Goal: Communication & Community: Participate in discussion

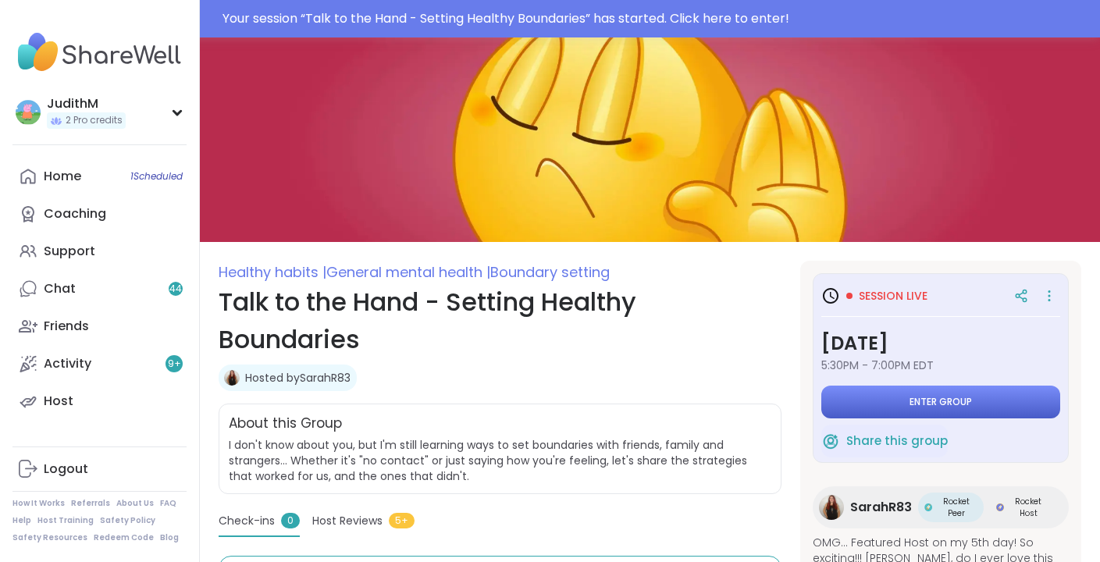
click at [913, 401] on span "Enter group" at bounding box center [940, 402] width 62 height 12
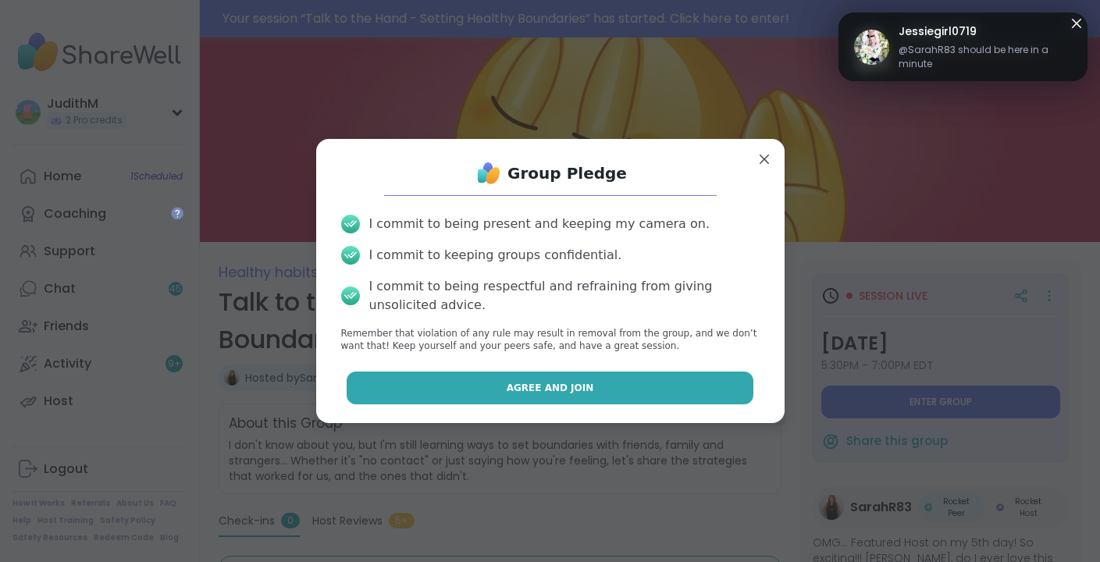
click at [618, 379] on button "Agree and Join" at bounding box center [550, 388] width 407 height 33
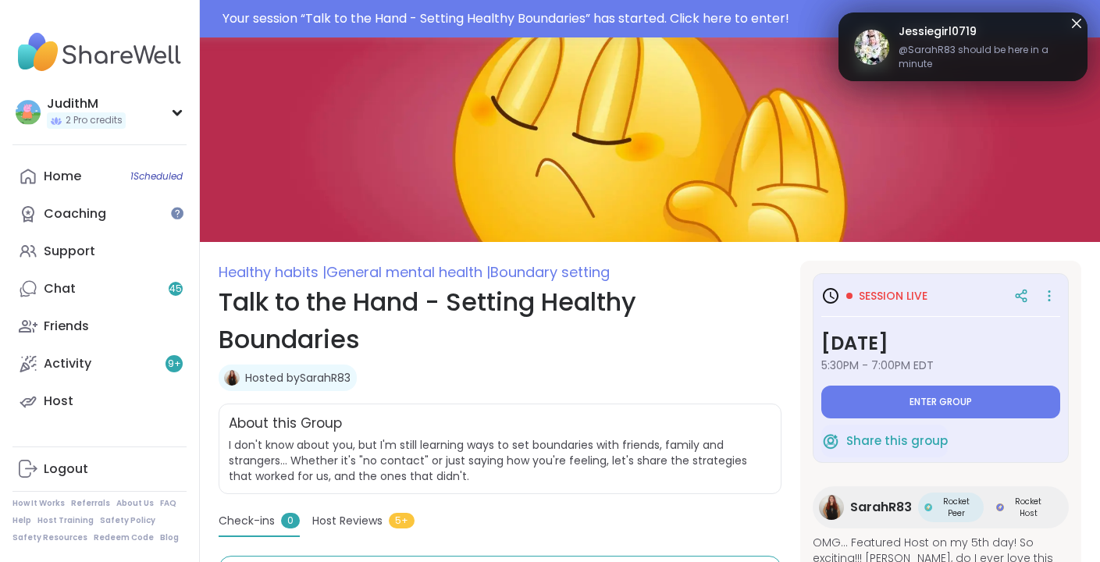
type textarea "*"
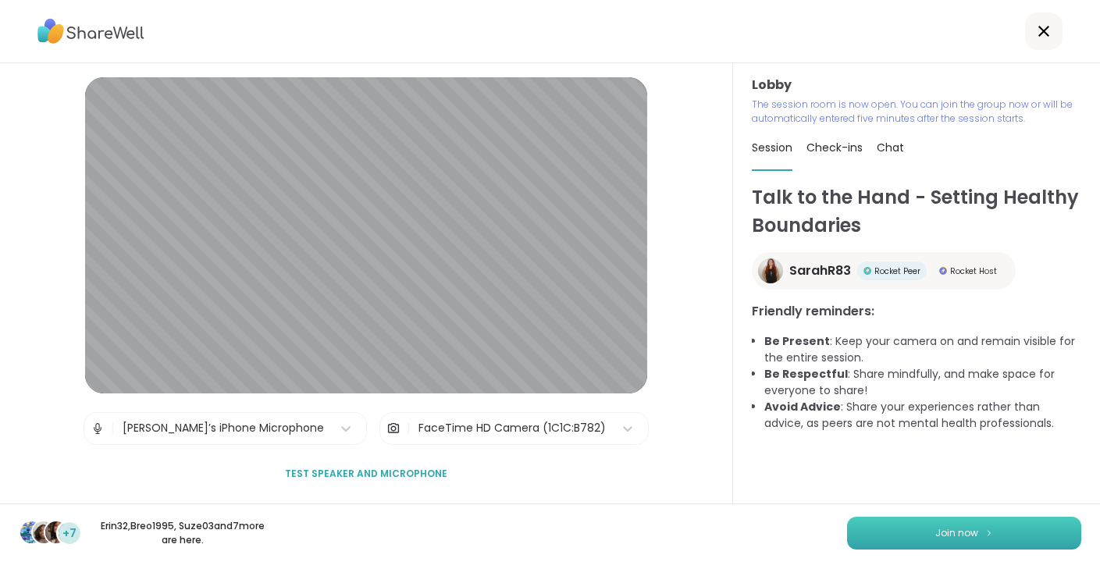
click at [911, 533] on button "Join now" at bounding box center [964, 533] width 234 height 33
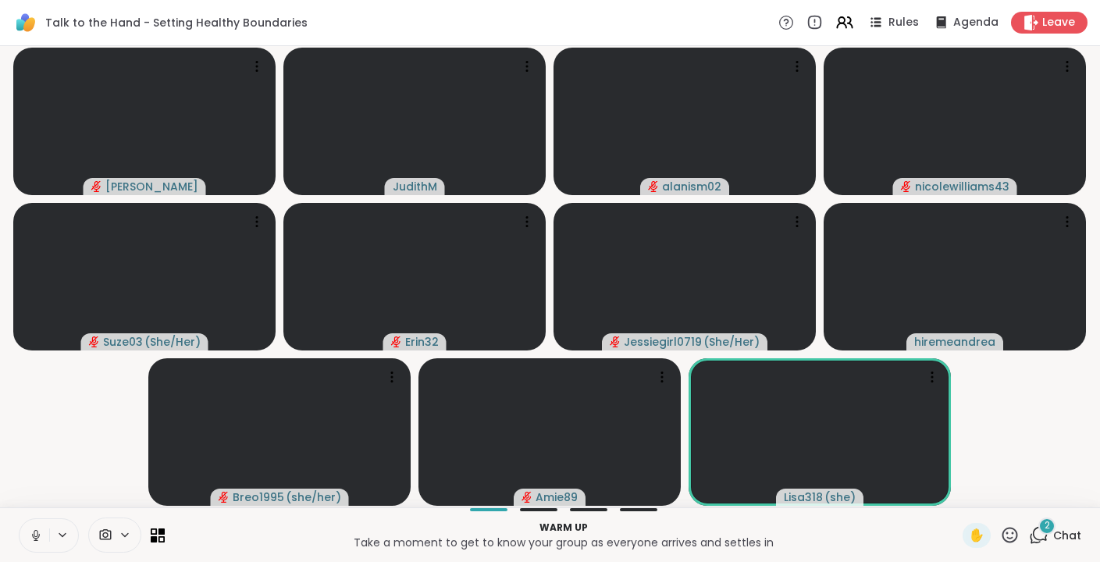
click at [35, 537] on icon at bounding box center [36, 535] width 8 height 5
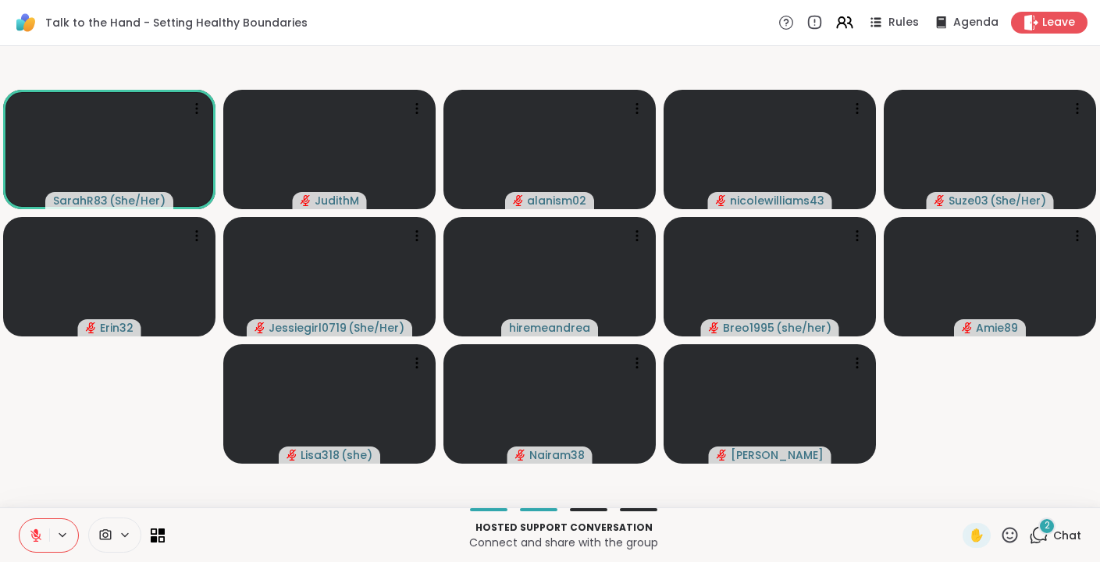
click at [1044, 528] on div "2" at bounding box center [1046, 526] width 17 height 17
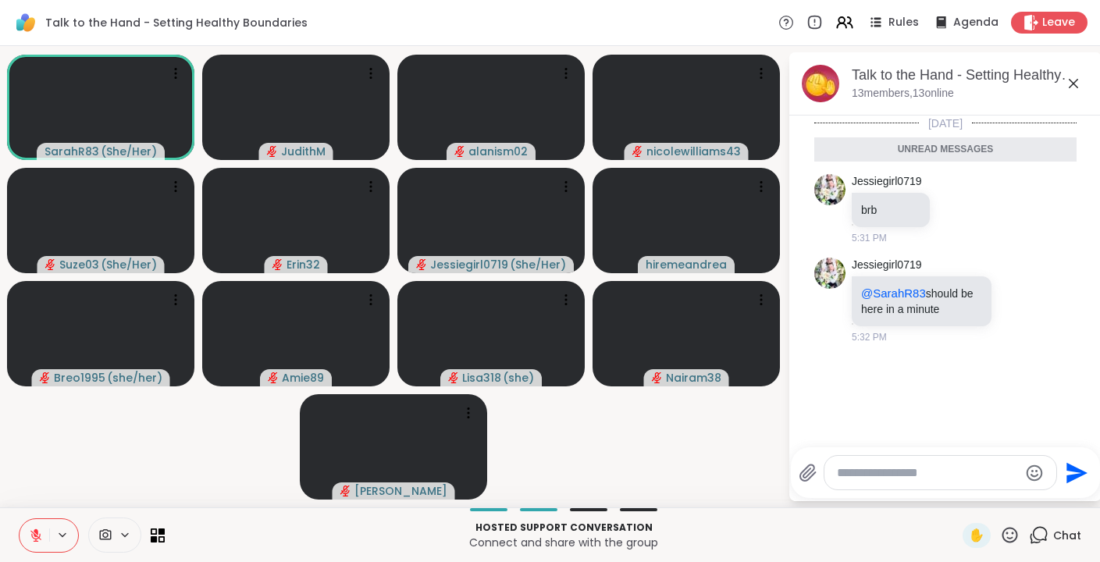
scroll to position [21, 0]
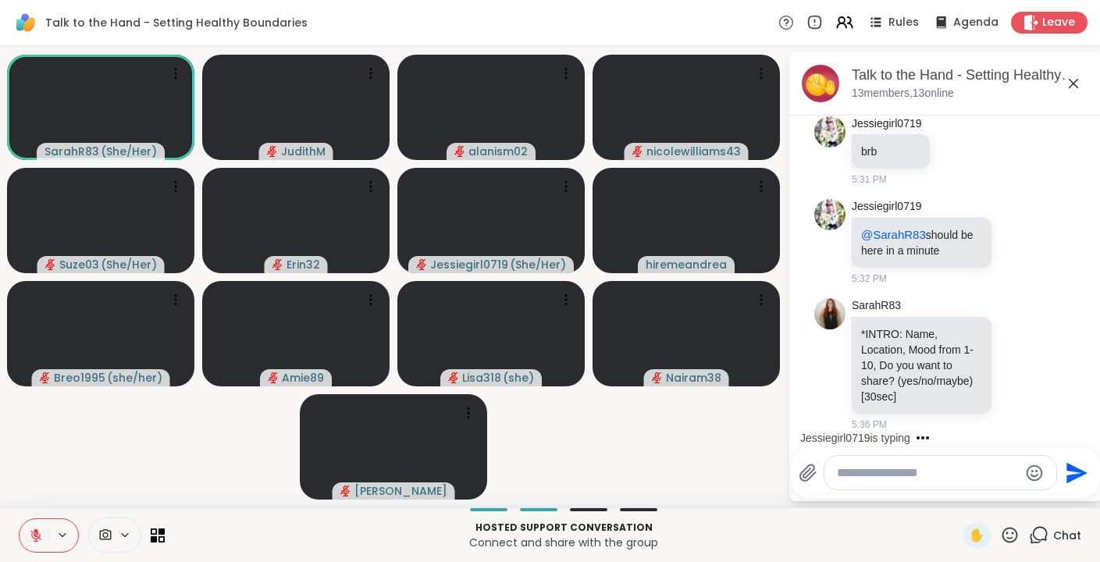
click at [1073, 84] on icon at bounding box center [1073, 83] width 9 height 9
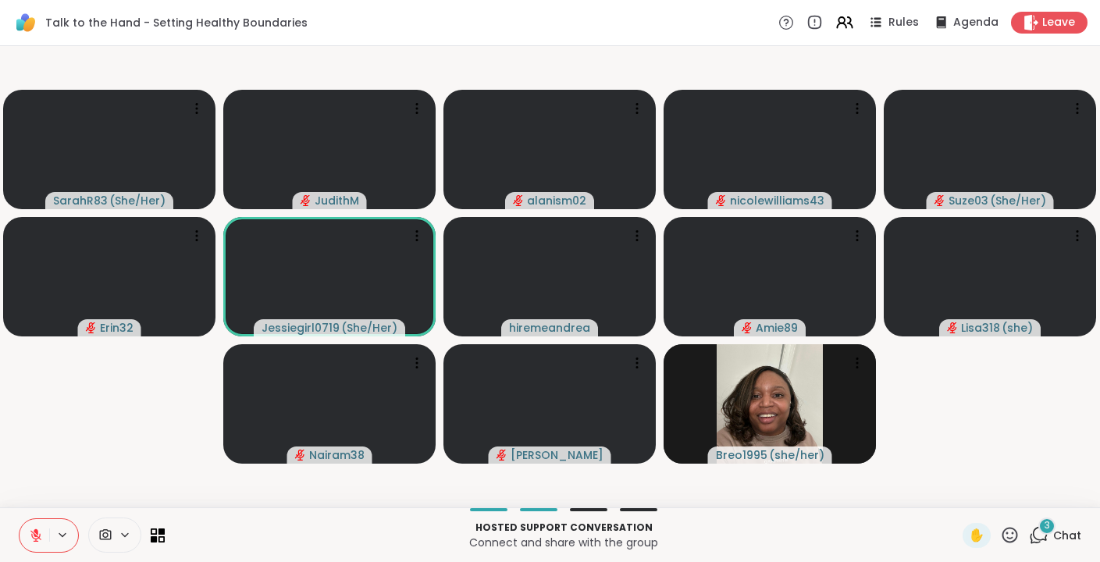
click at [1050, 531] on span "3" at bounding box center [1046, 525] width 5 height 13
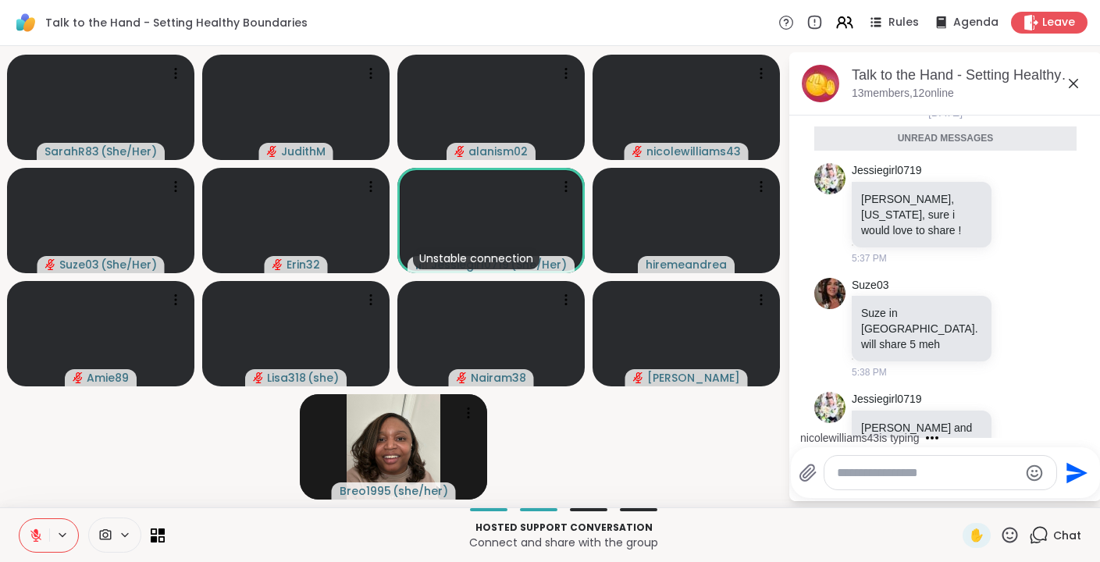
scroll to position [432, 0]
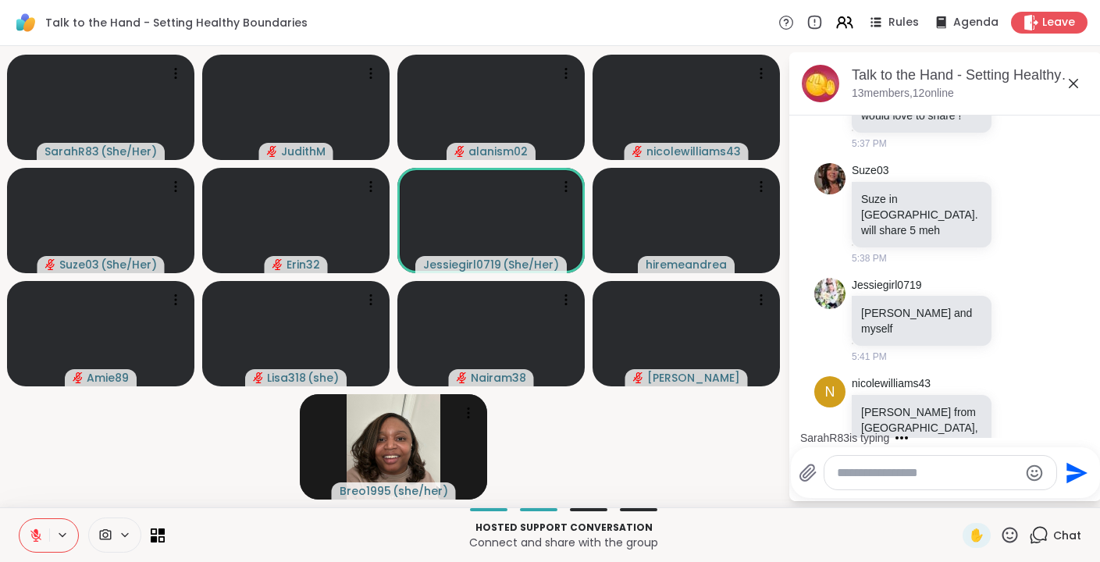
click at [1076, 84] on icon at bounding box center [1073, 83] width 19 height 19
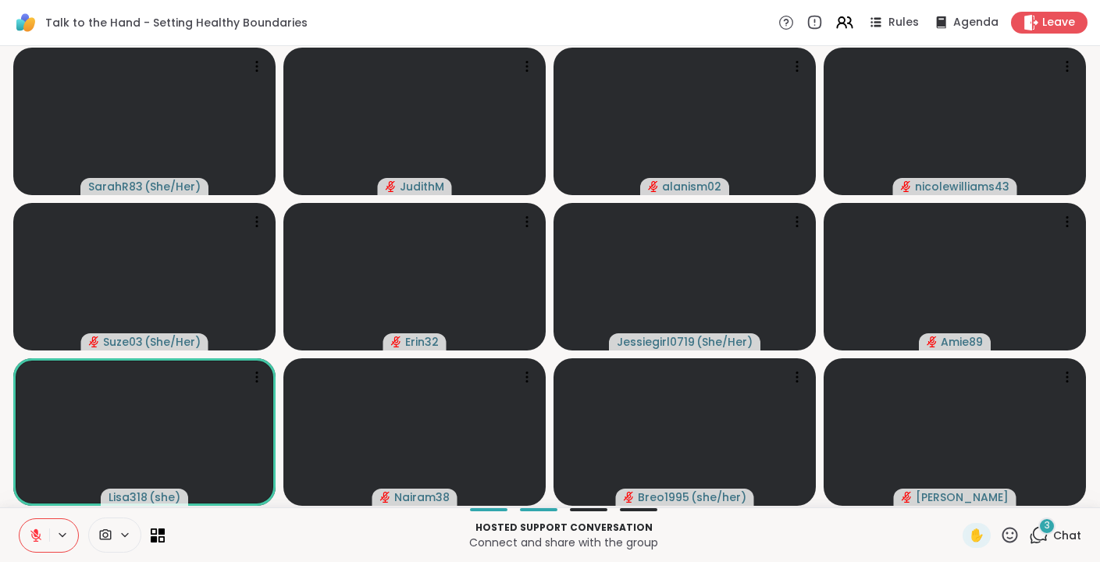
click at [1051, 529] on div "3" at bounding box center [1046, 526] width 17 height 17
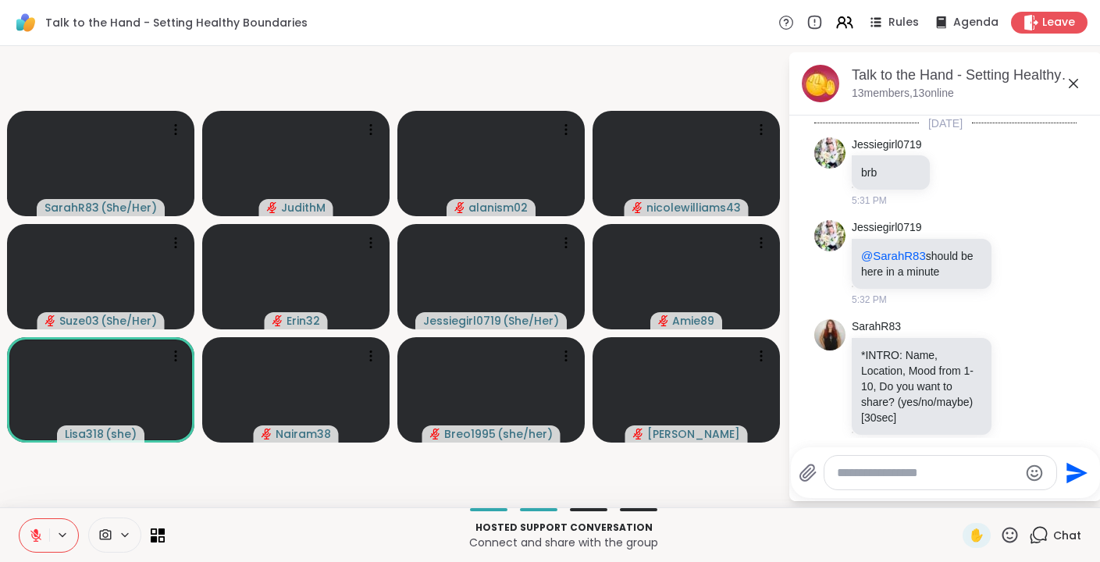
scroll to position [781, 0]
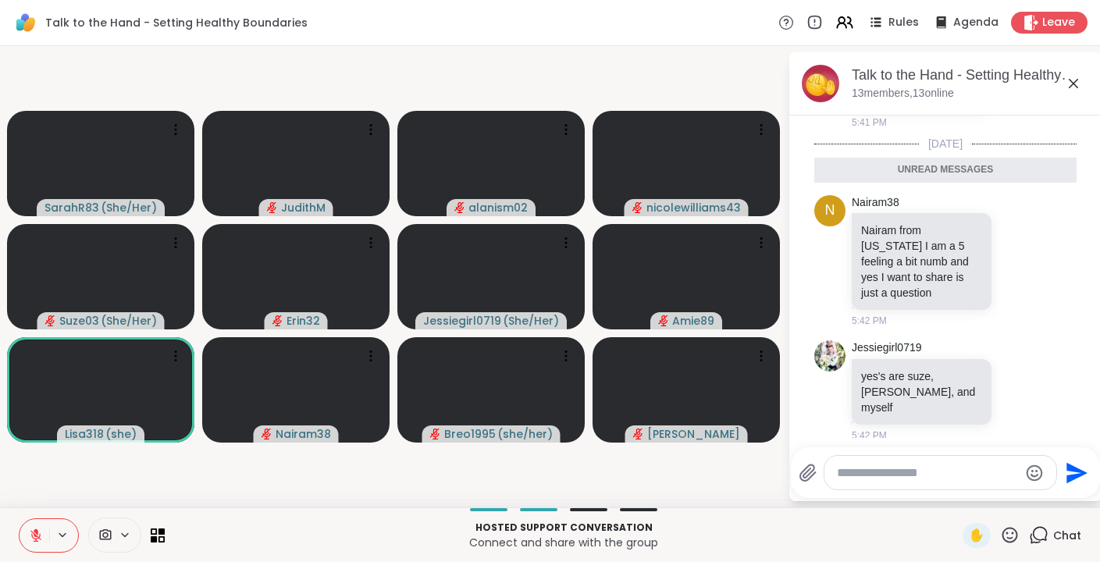
click at [955, 470] on textarea "Type your message" at bounding box center [928, 473] width 182 height 16
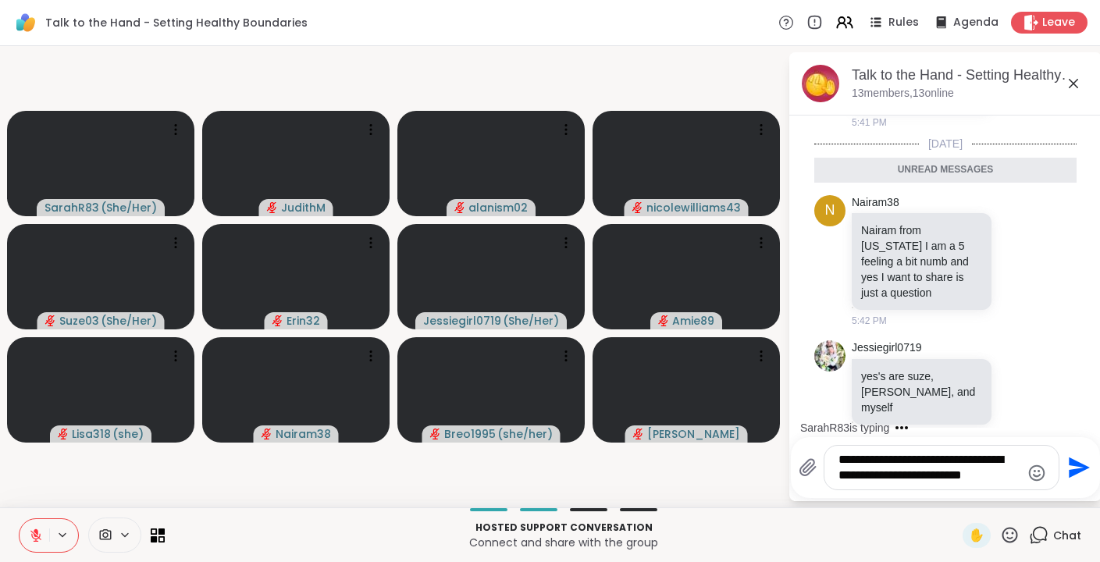
type textarea "**********"
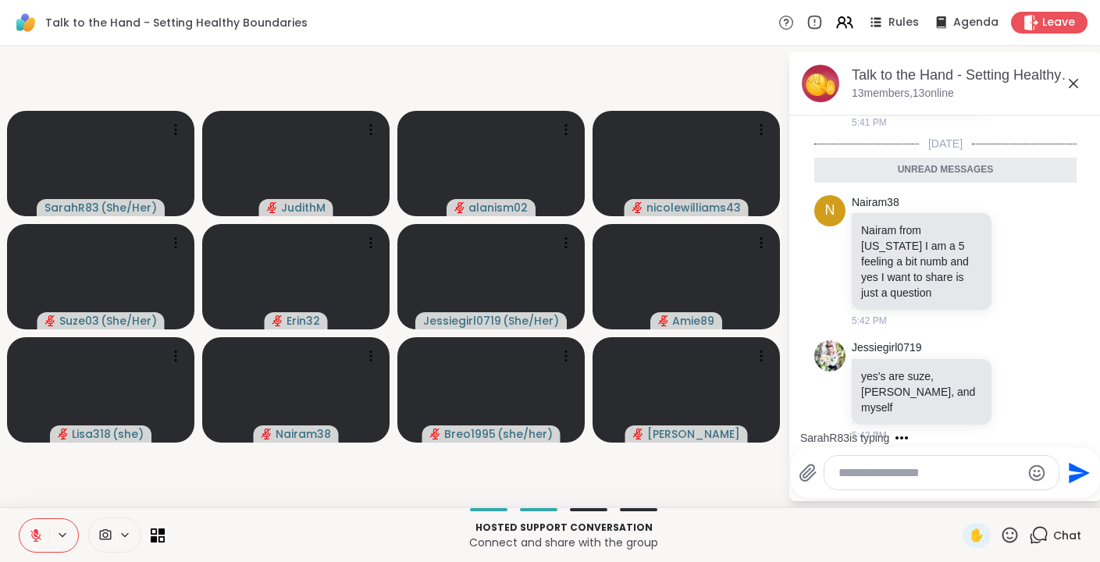
scroll to position [858, 0]
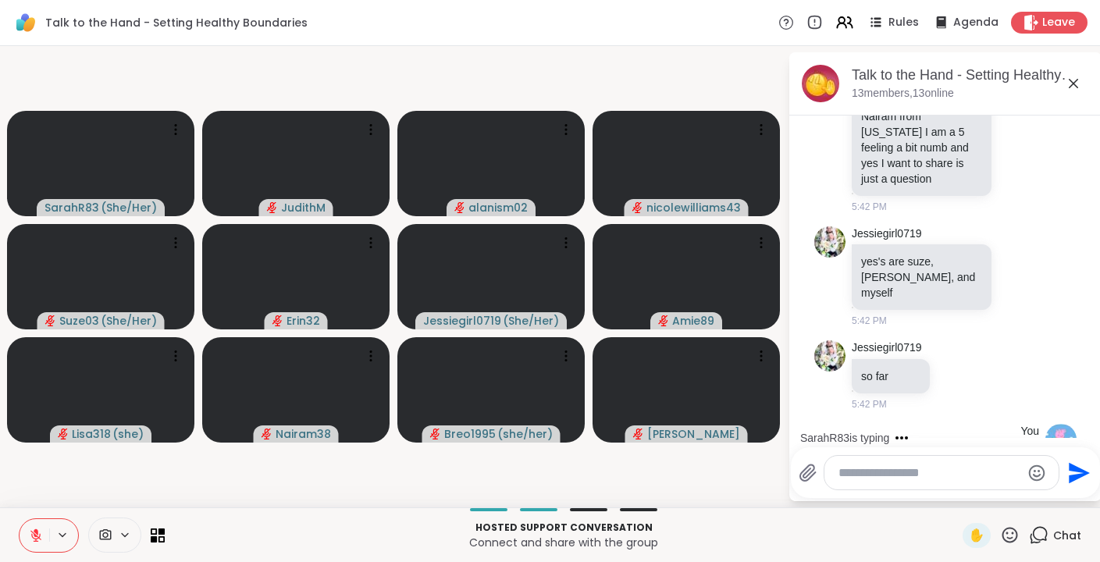
click at [1072, 81] on icon at bounding box center [1073, 83] width 19 height 19
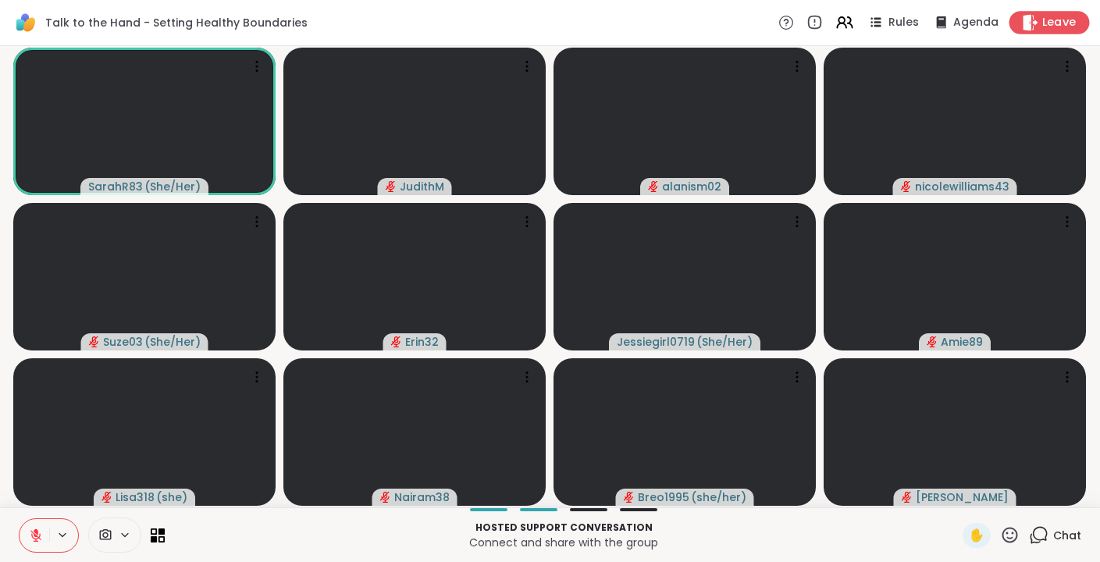
click at [1062, 28] on span "Leave" at bounding box center [1059, 23] width 34 height 16
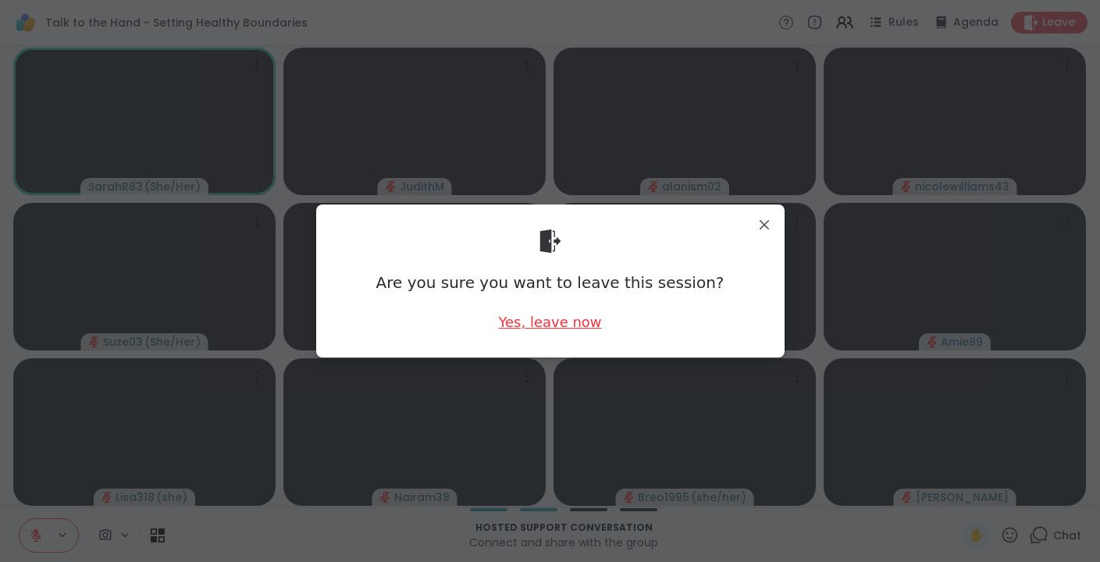
click at [557, 329] on div "Yes, leave now" at bounding box center [549, 322] width 103 height 20
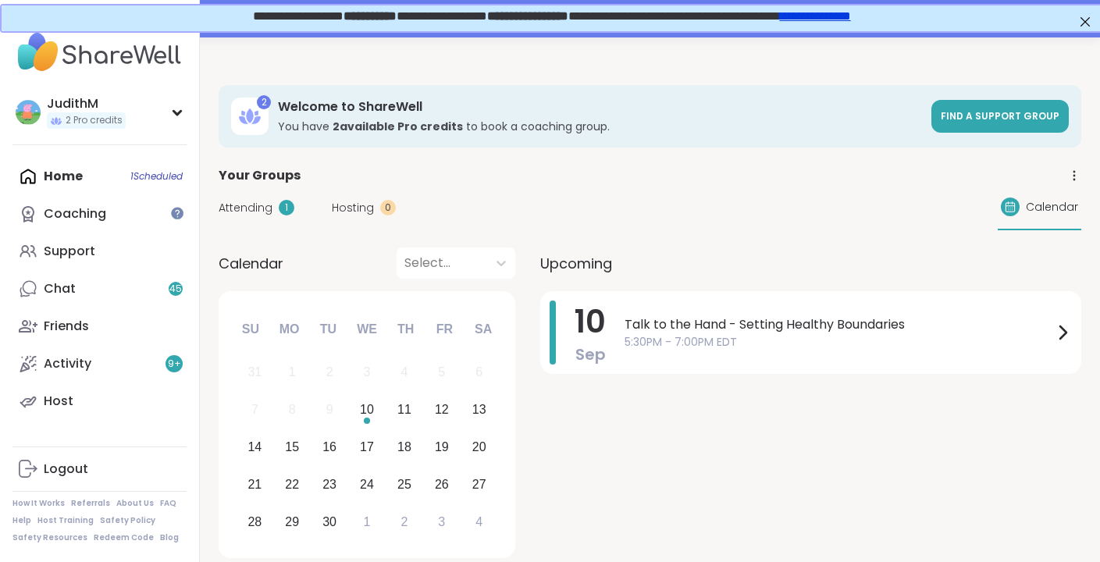
click at [838, 17] on link "**********" at bounding box center [813, 15] width 71 height 12
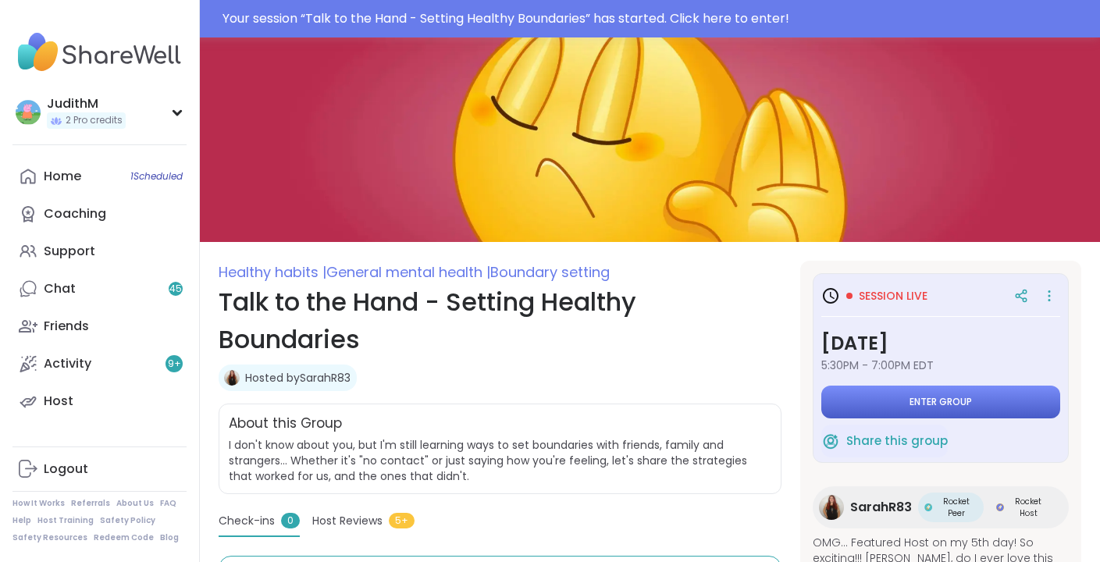
click at [940, 410] on button "Enter group" at bounding box center [940, 402] width 239 height 33
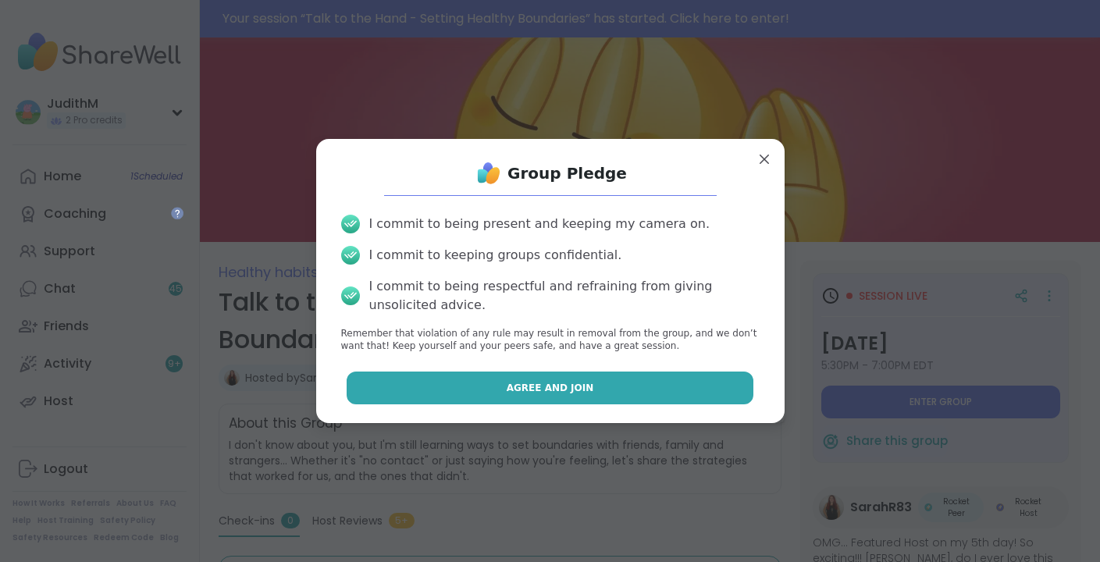
click at [621, 393] on button "Agree and Join" at bounding box center [550, 388] width 407 height 33
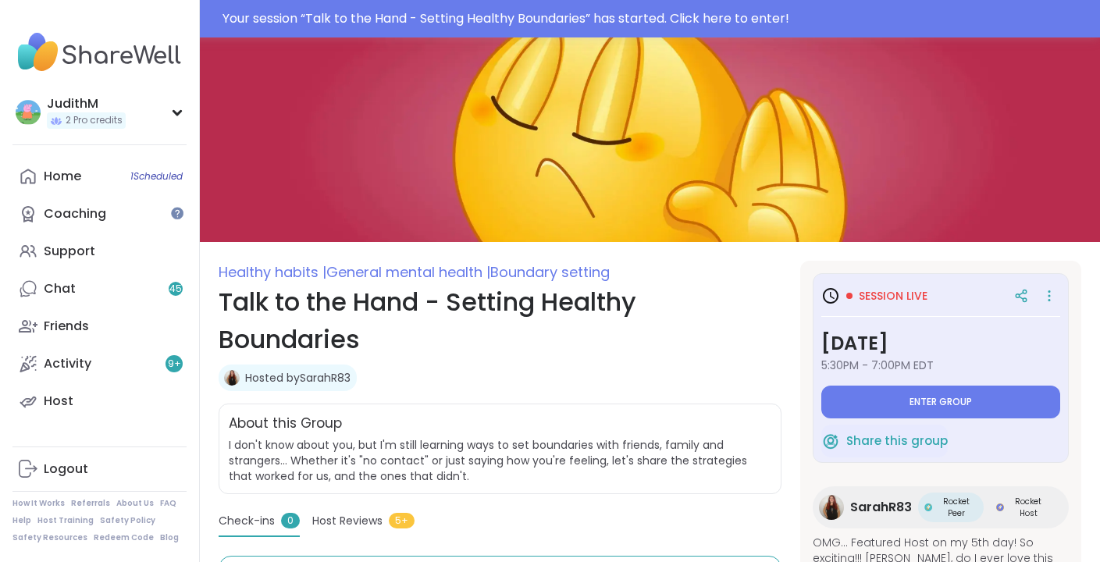
type textarea "*"
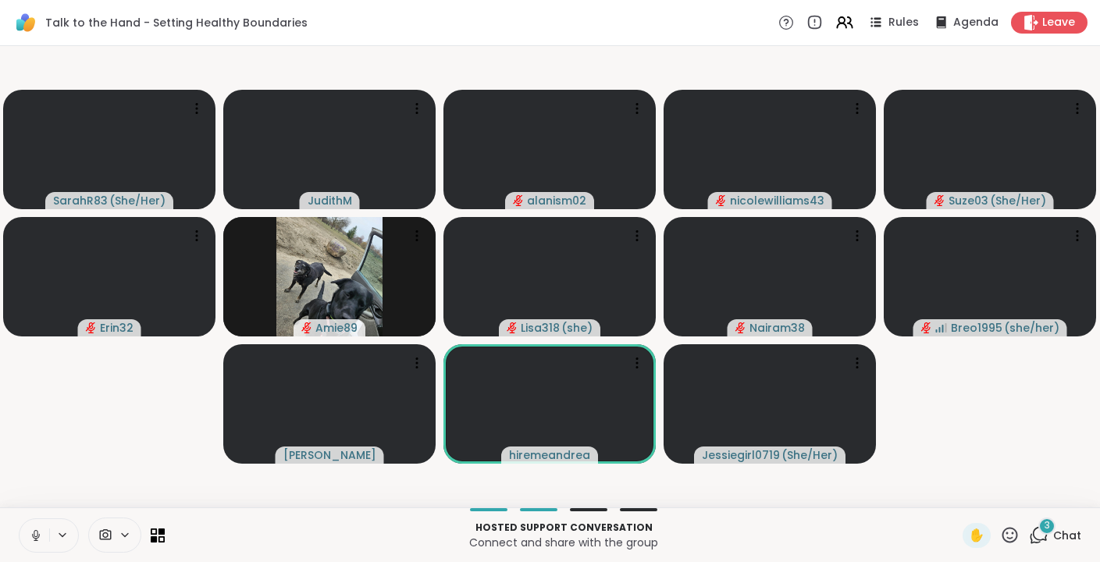
click at [38, 532] on icon at bounding box center [36, 535] width 14 height 14
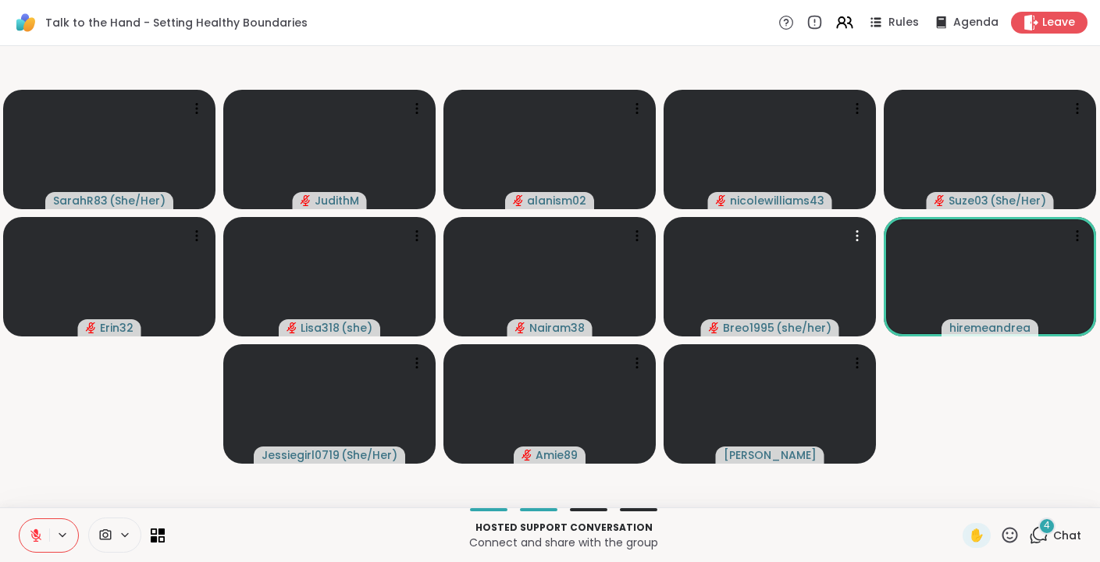
click at [1043, 533] on icon at bounding box center [1039, 535] width 20 height 20
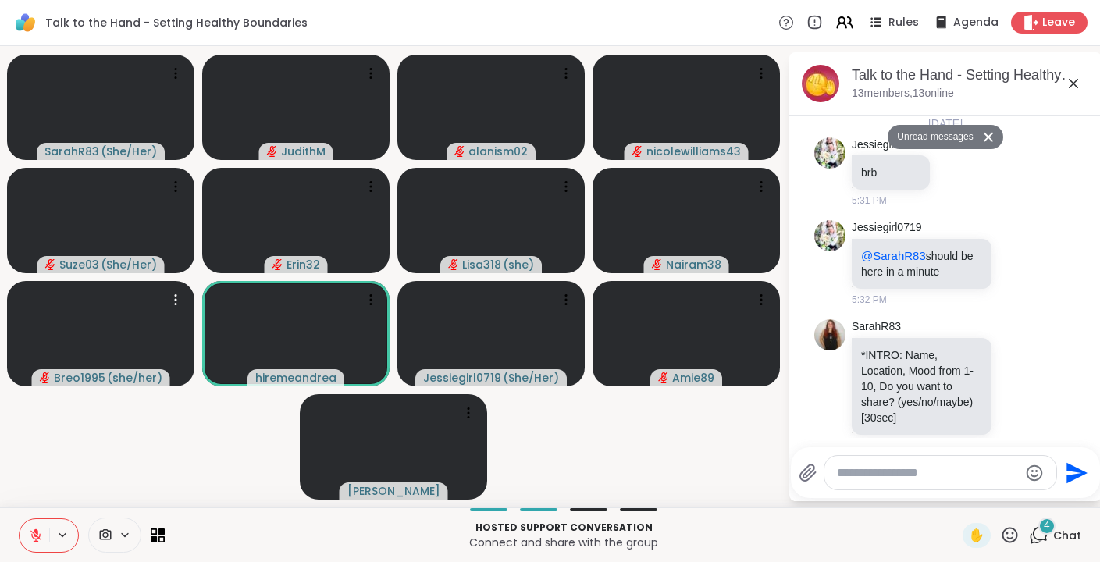
scroll to position [1360, 0]
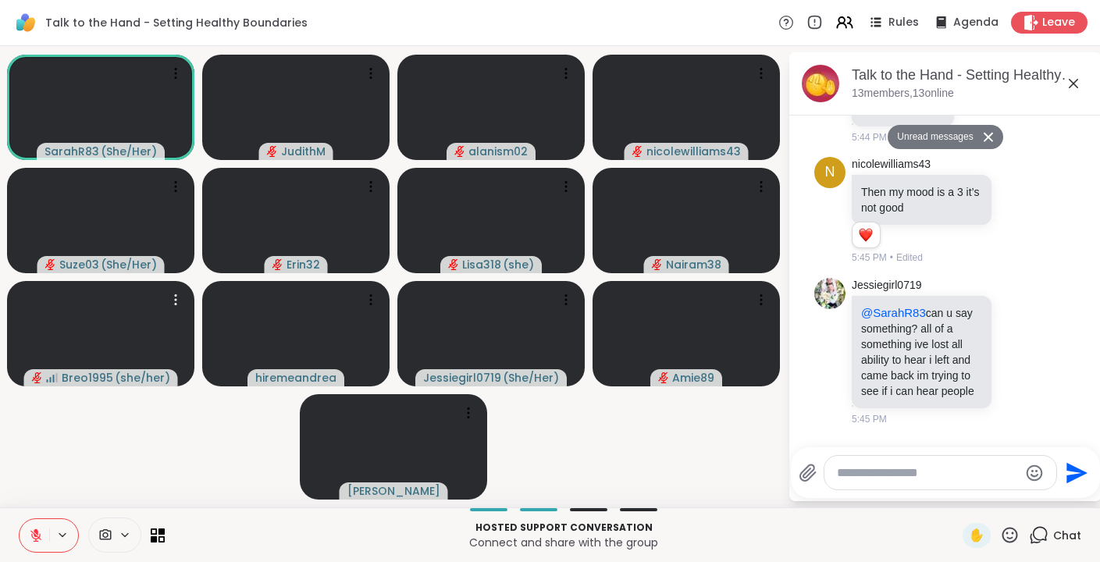
click at [1072, 85] on icon at bounding box center [1073, 83] width 19 height 19
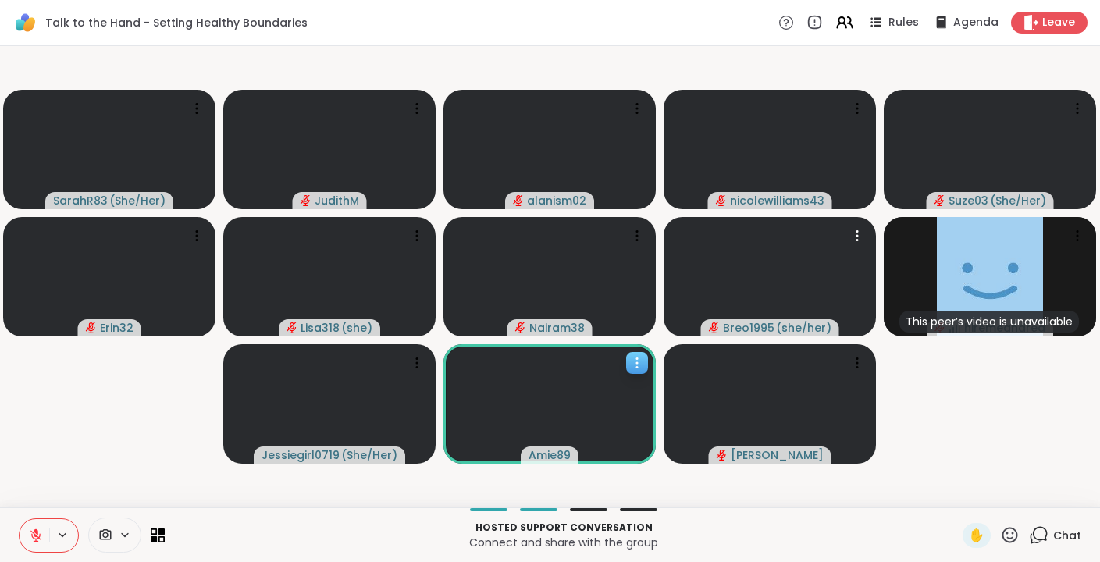
click at [634, 364] on icon at bounding box center [637, 363] width 16 height 16
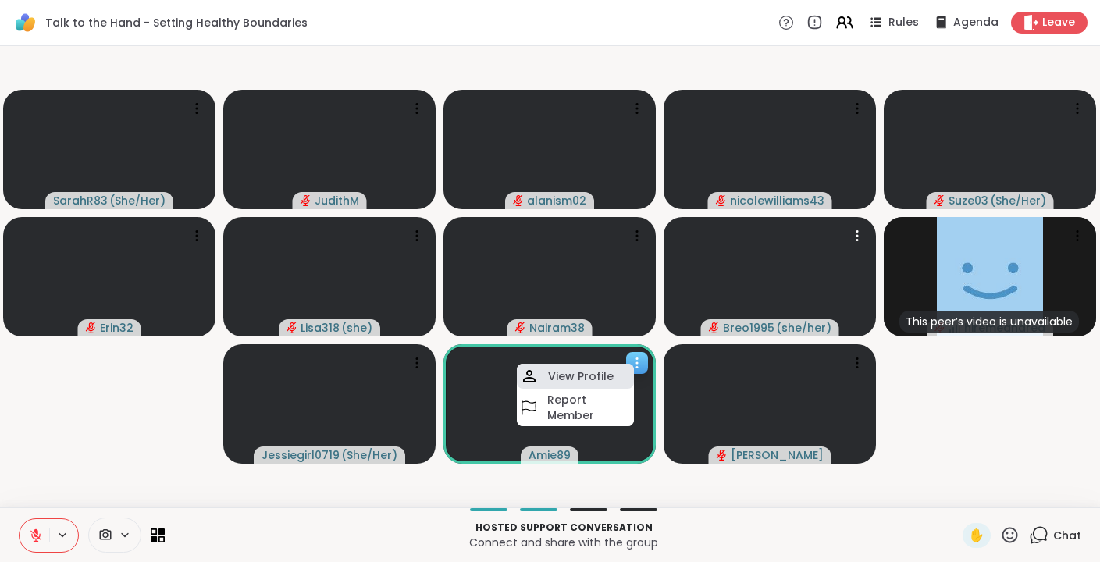
click at [599, 377] on h4 "View Profile" at bounding box center [581, 376] width 66 height 16
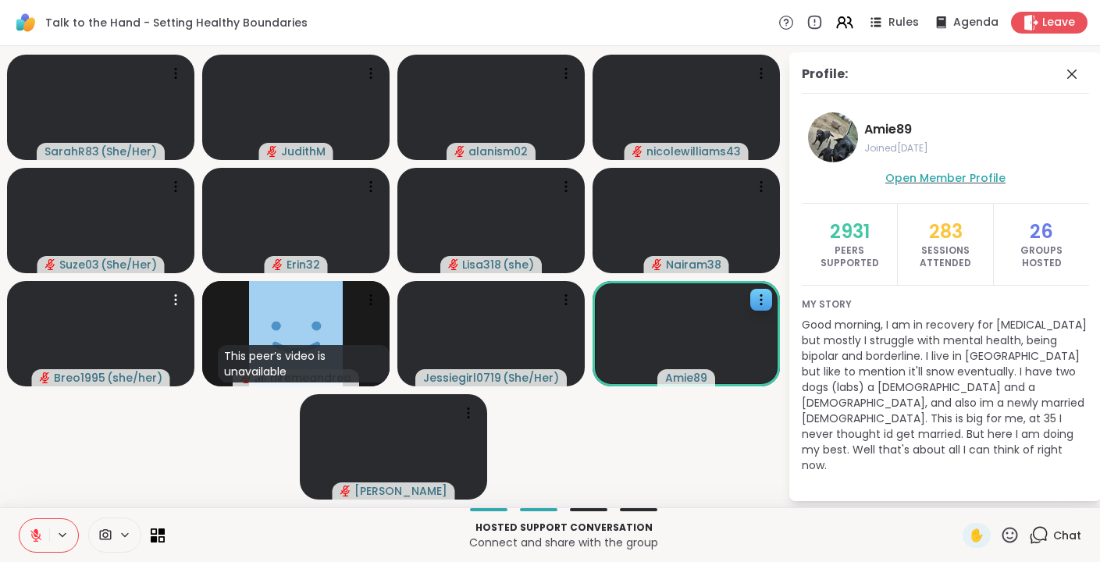
click at [993, 180] on span "Open Member Profile" at bounding box center [945, 178] width 120 height 16
click at [1075, 73] on icon at bounding box center [1071, 74] width 19 height 19
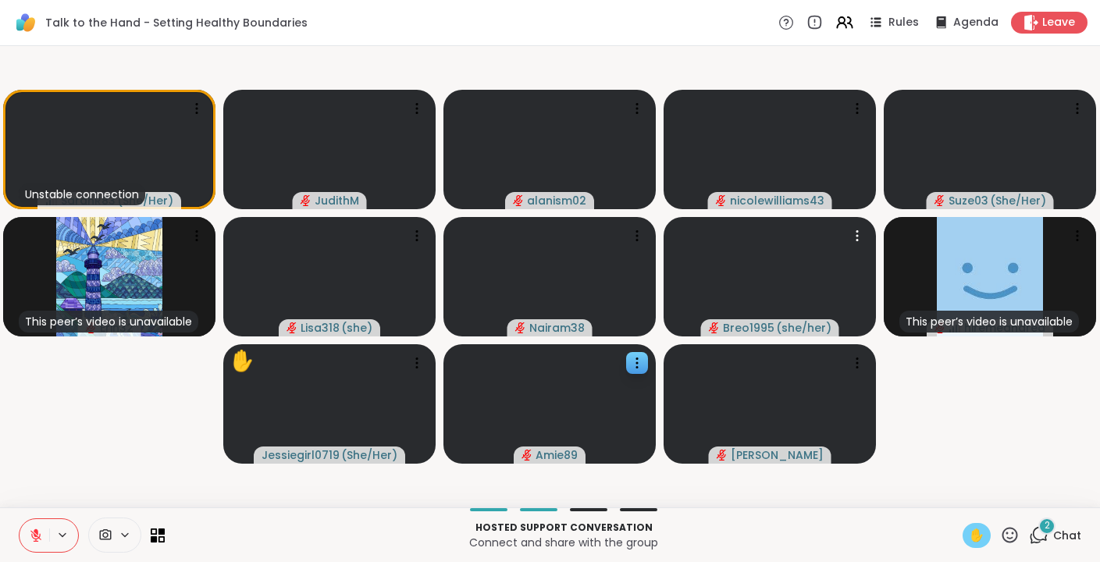
click at [971, 539] on div "✋" at bounding box center [976, 535] width 28 height 25
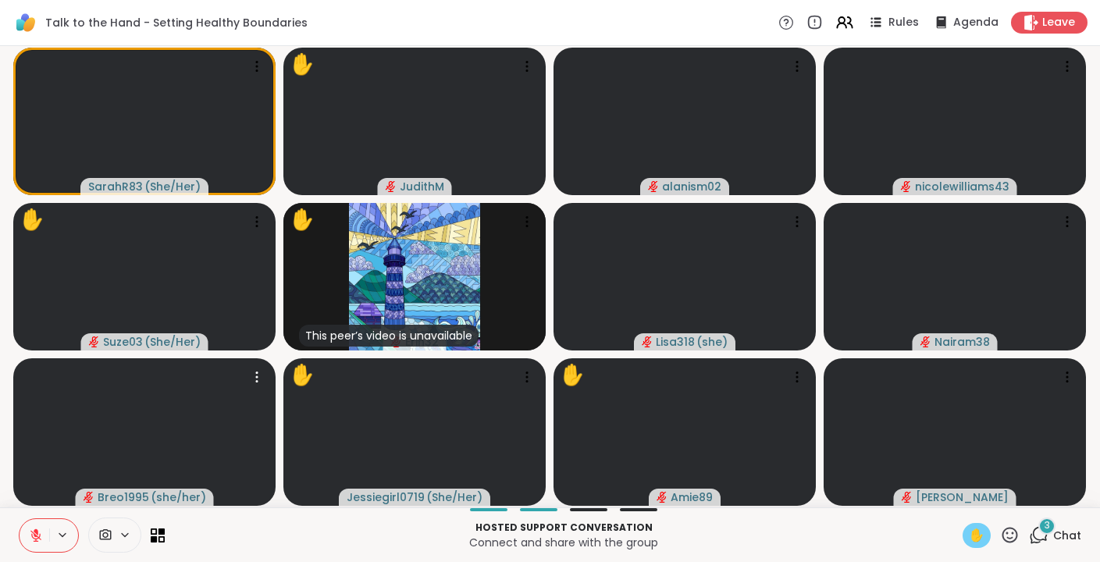
click at [977, 536] on span "✋" at bounding box center [977, 535] width 16 height 19
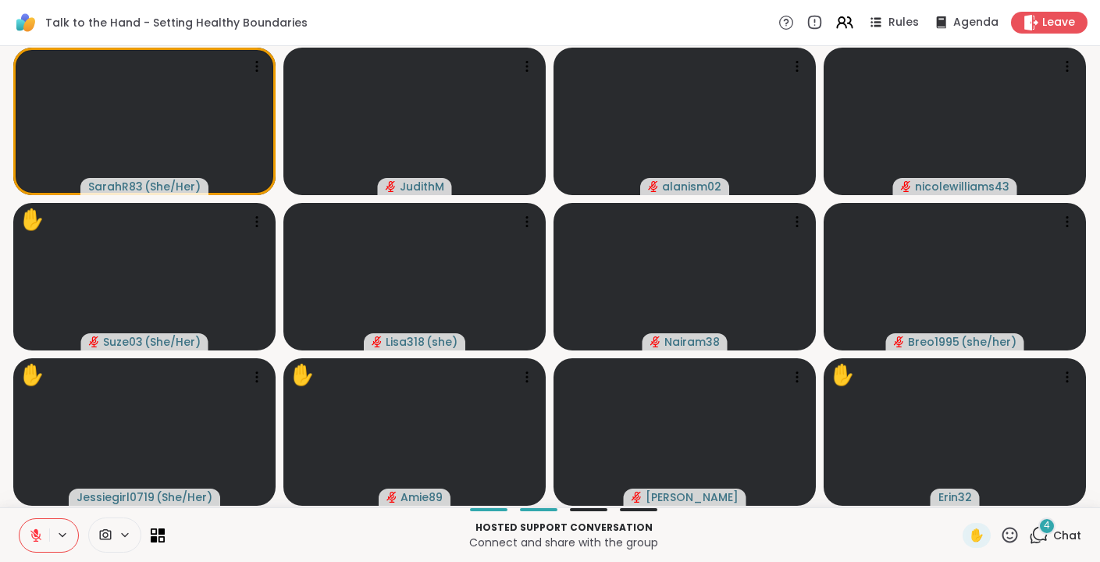
click at [1044, 525] on span "4" at bounding box center [1047, 525] width 6 height 13
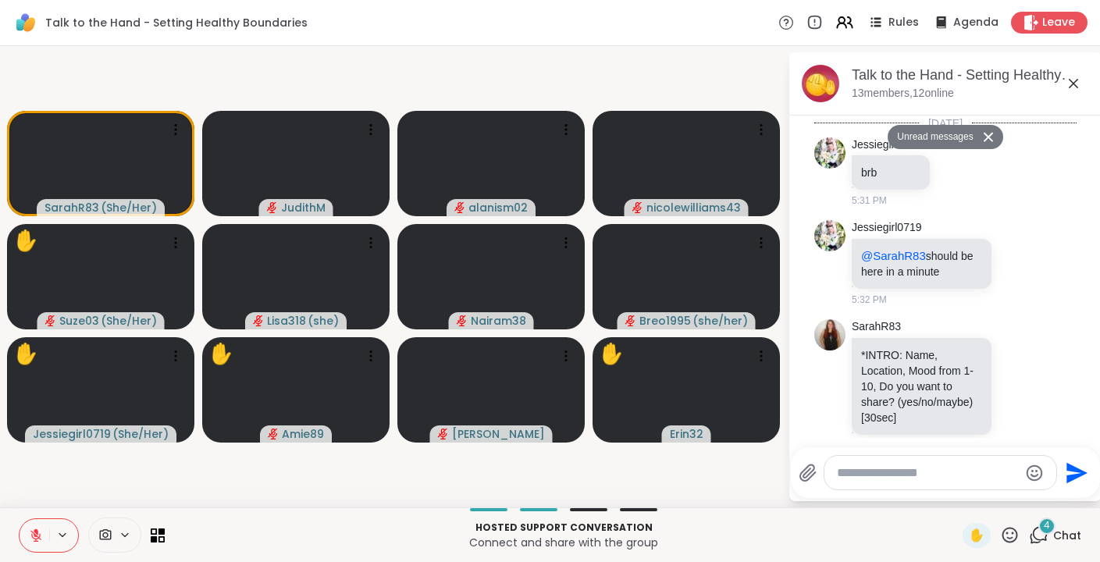
scroll to position [2093, 0]
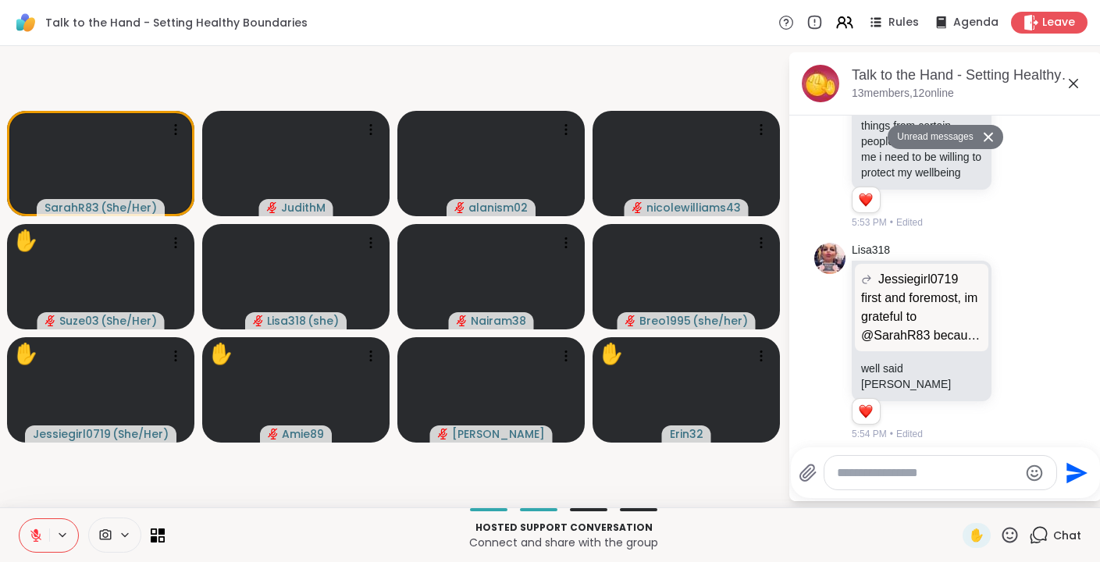
click at [1073, 89] on icon at bounding box center [1073, 83] width 19 height 19
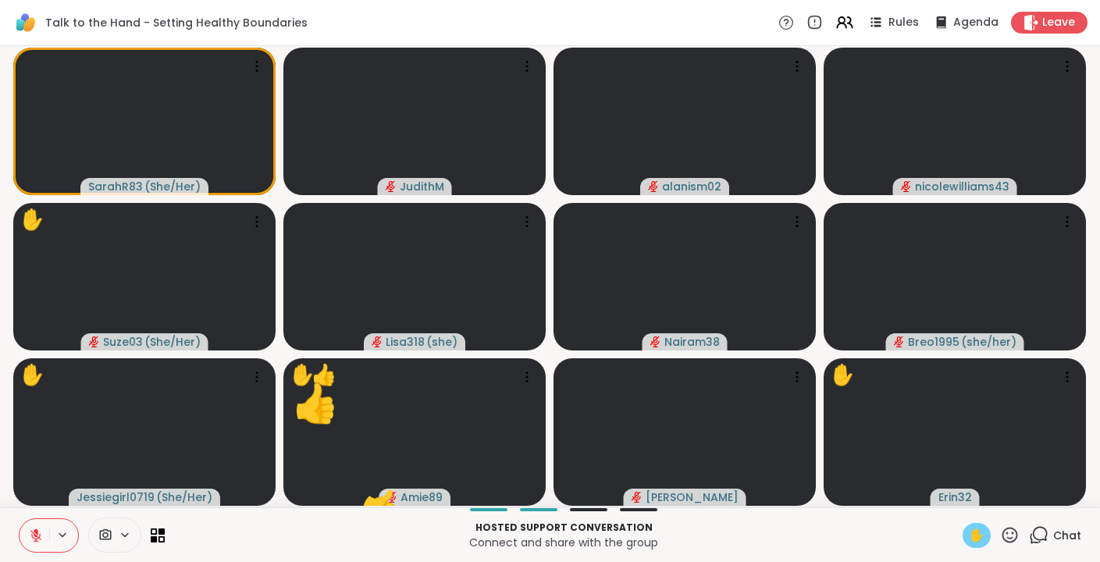
click at [974, 530] on span "✋" at bounding box center [977, 535] width 16 height 19
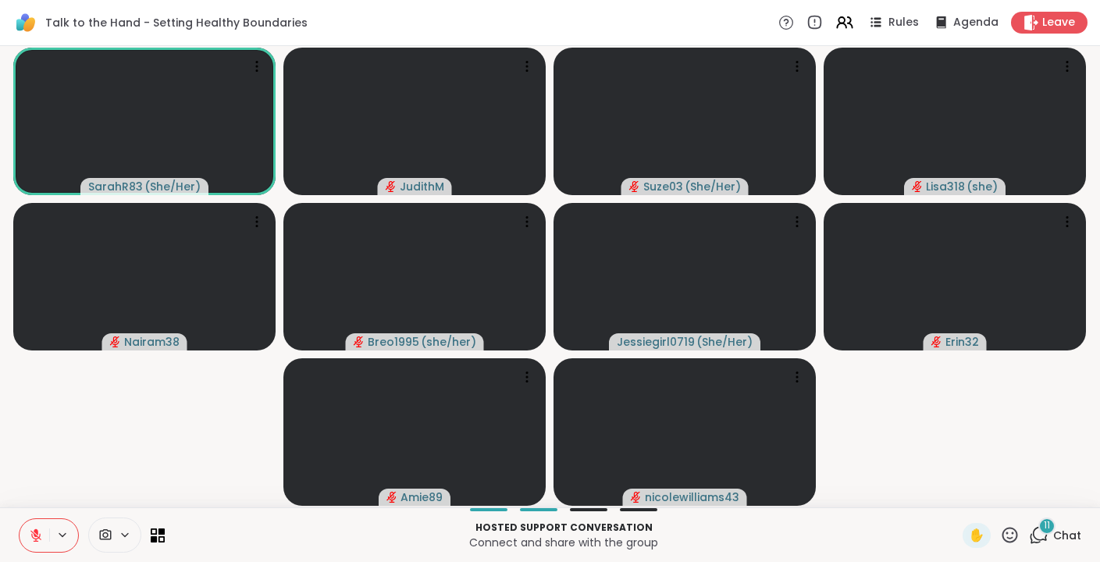
click at [1056, 535] on span "Chat" at bounding box center [1067, 536] width 28 height 16
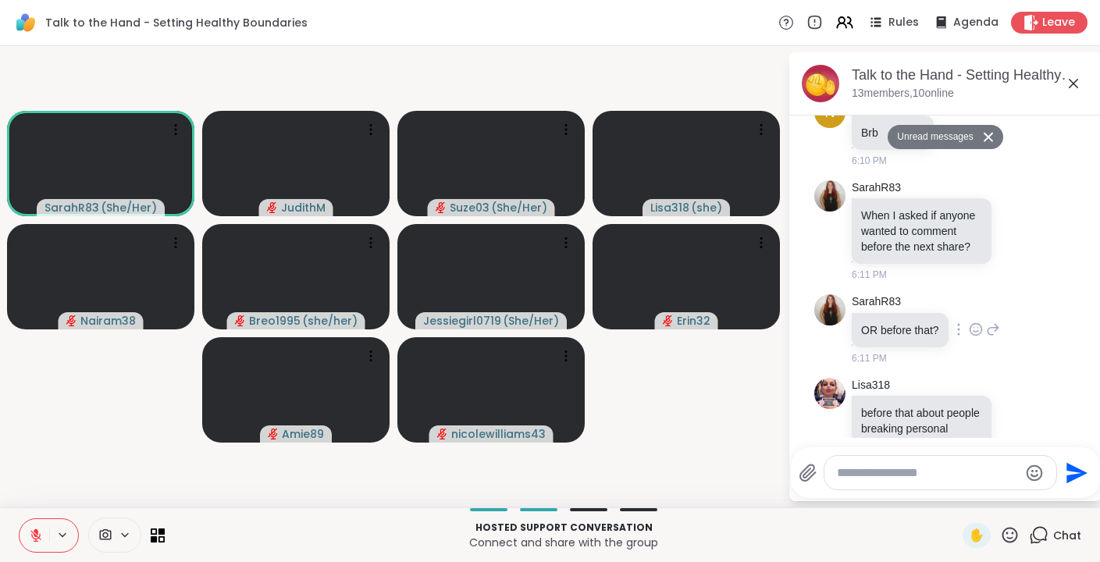
scroll to position [3118, 0]
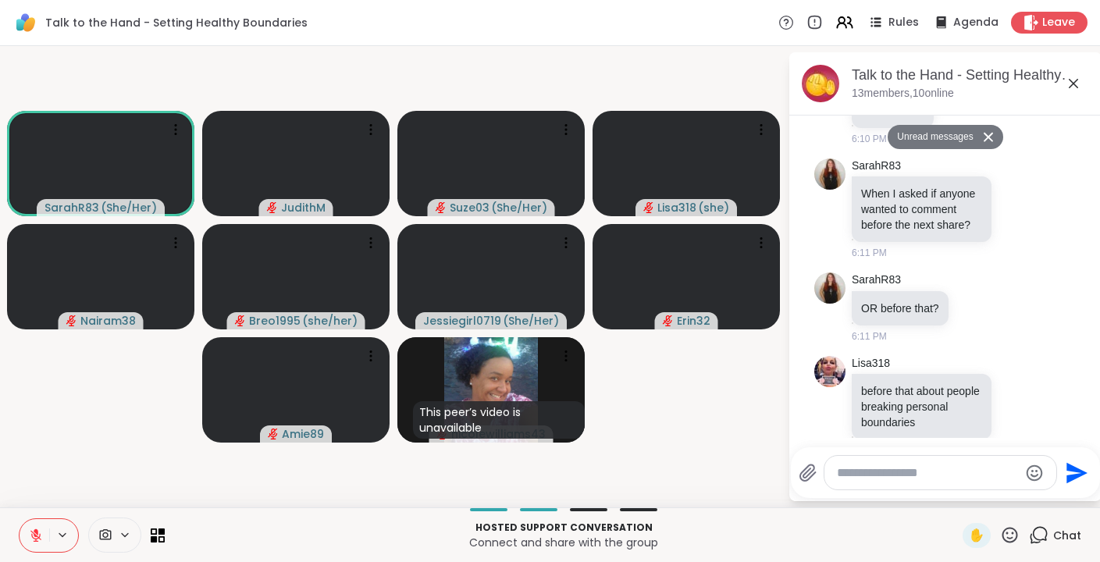
click at [1073, 84] on icon at bounding box center [1073, 83] width 9 height 9
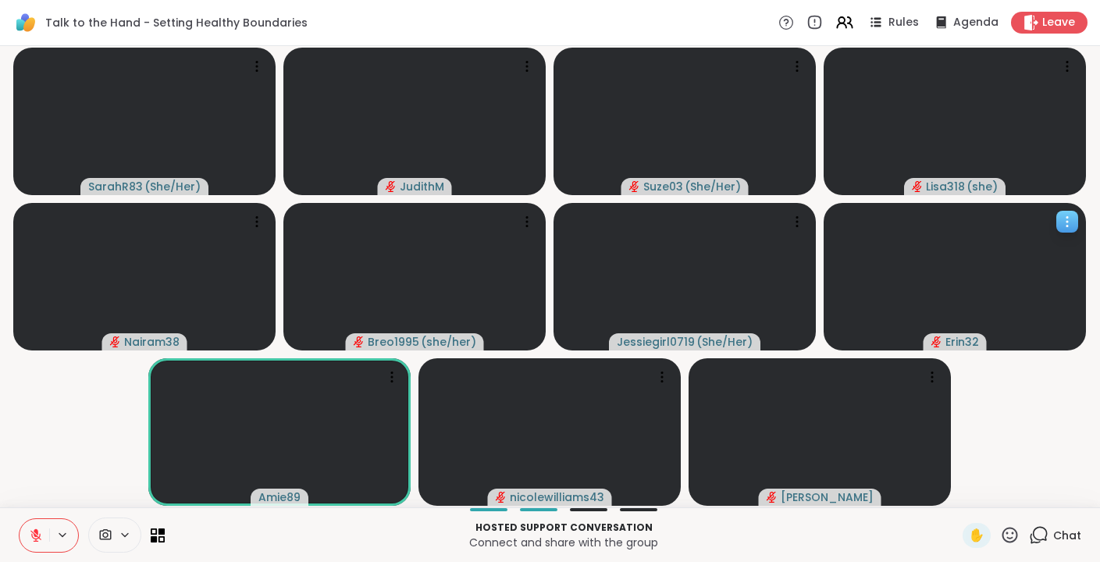
click at [1074, 215] on icon at bounding box center [1067, 222] width 16 height 16
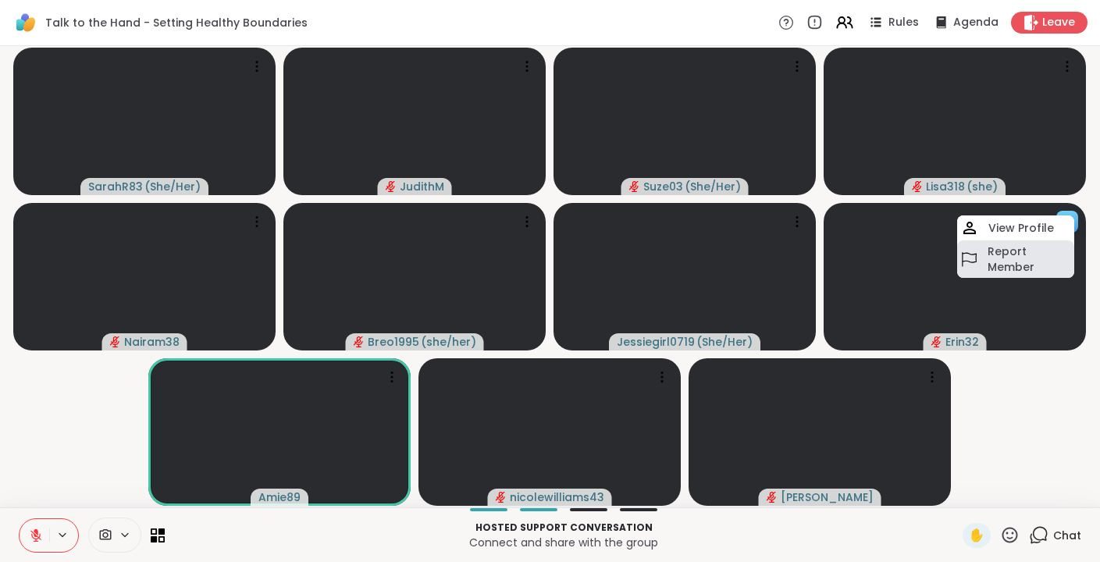
click at [1013, 254] on h4 "Report Member" at bounding box center [1029, 259] width 84 height 31
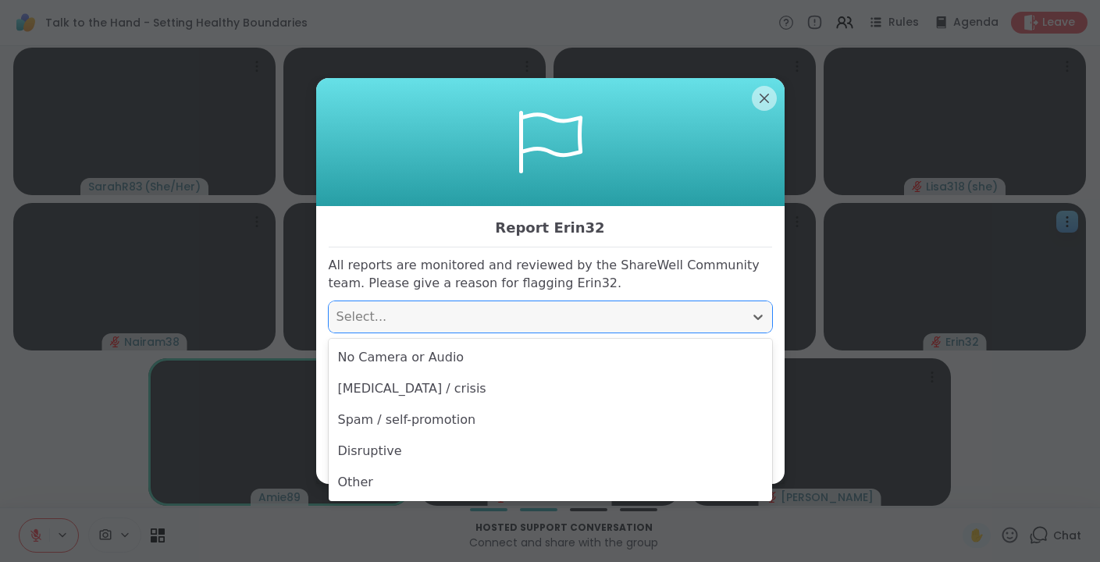
click at [402, 319] on div "Select..." at bounding box center [536, 317] width 400 height 19
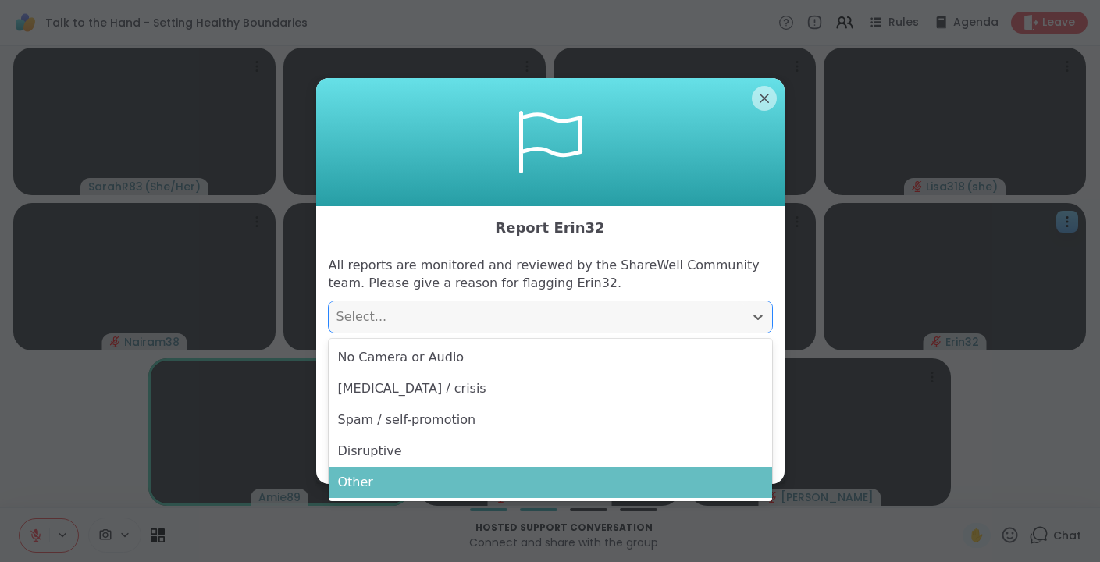
click at [370, 484] on div "Other" at bounding box center [550, 482] width 443 height 31
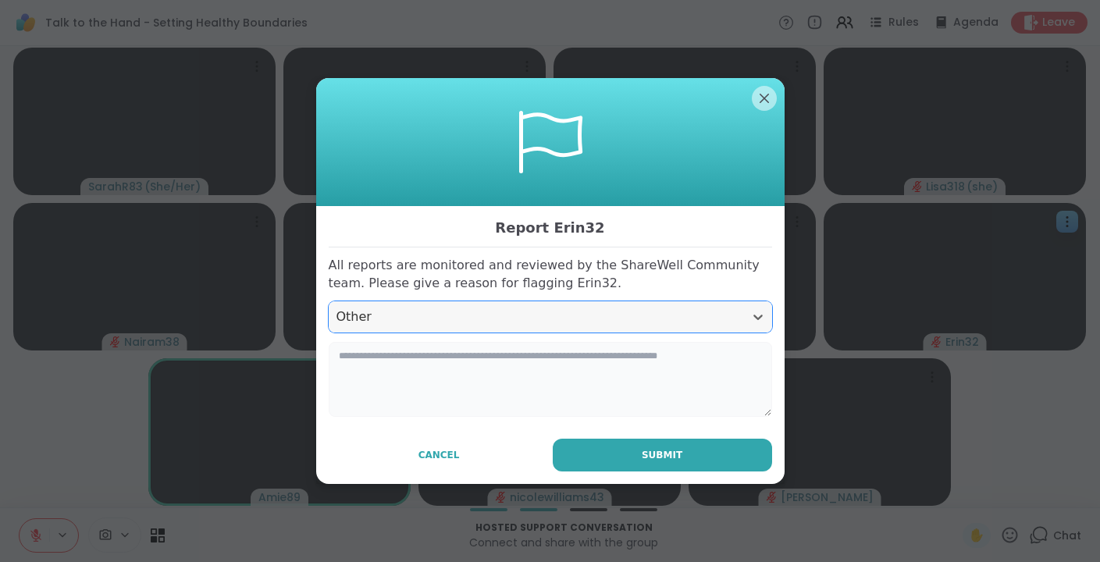
click at [435, 357] on textarea at bounding box center [550, 379] width 443 height 75
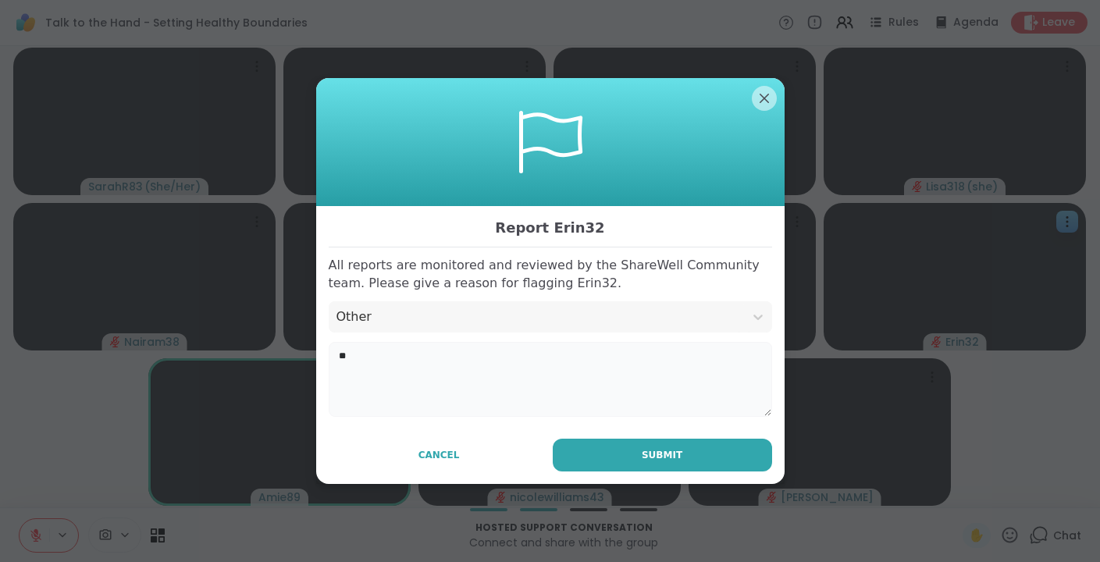
type textarea "*"
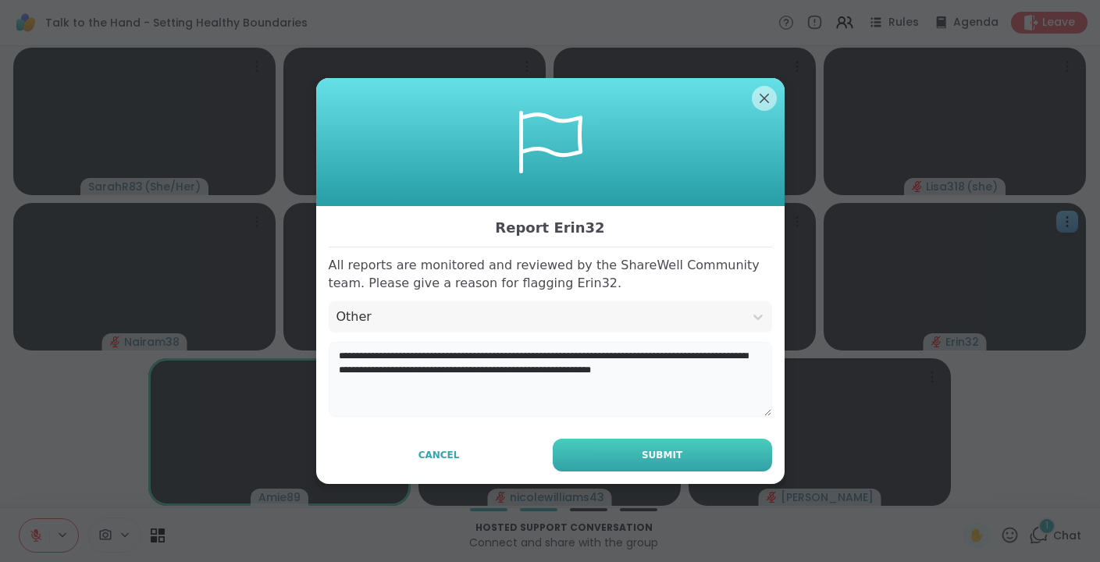
type textarea "**********"
click at [646, 451] on span "Submit" at bounding box center [662, 455] width 41 height 14
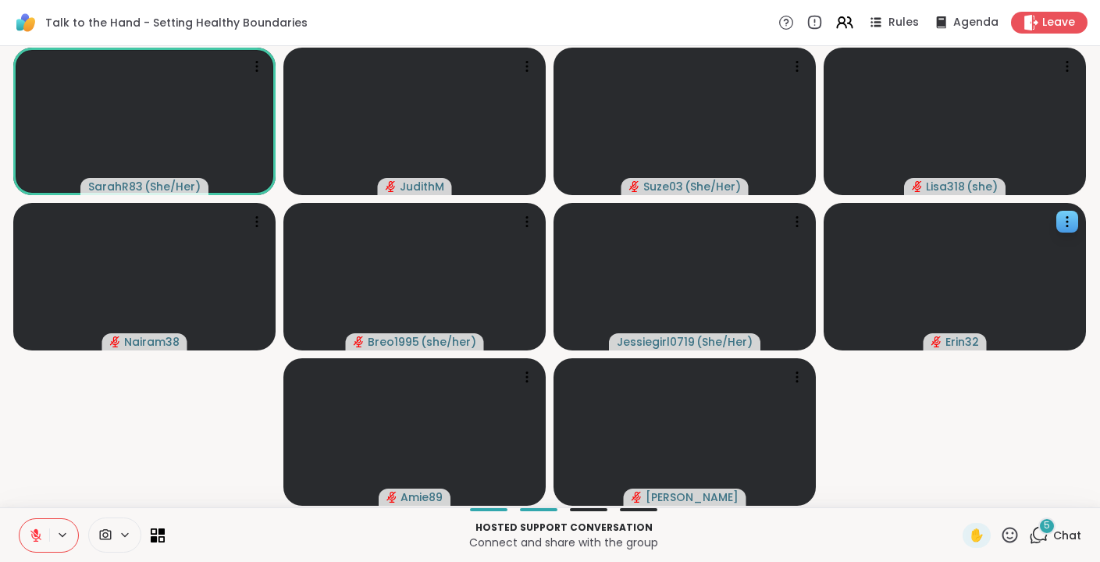
click at [37, 530] on icon at bounding box center [36, 531] width 5 height 6
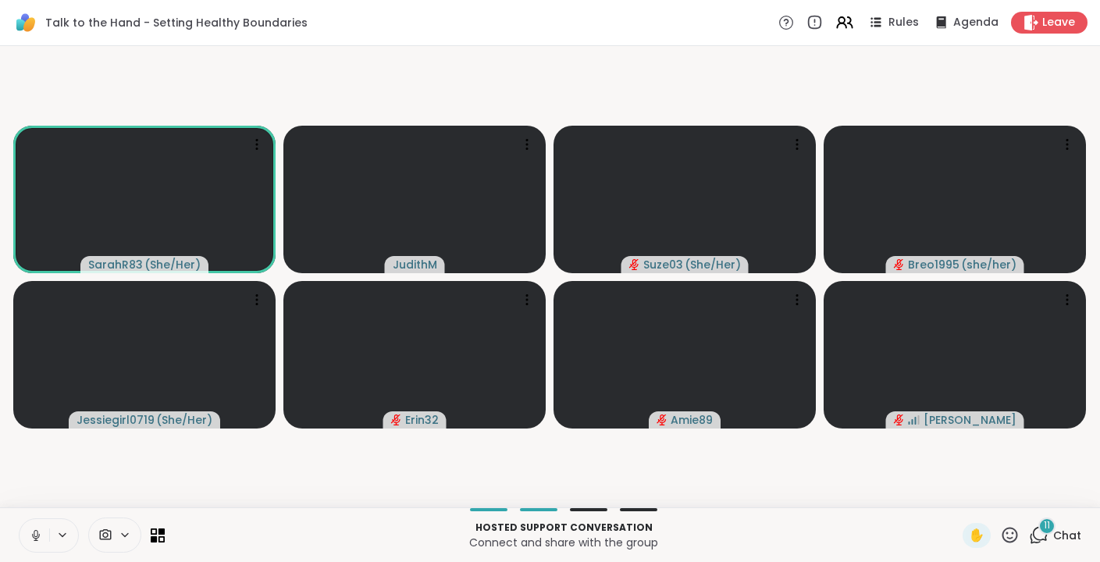
click at [33, 538] on icon at bounding box center [36, 535] width 14 height 14
click at [31, 532] on icon at bounding box center [36, 535] width 14 height 14
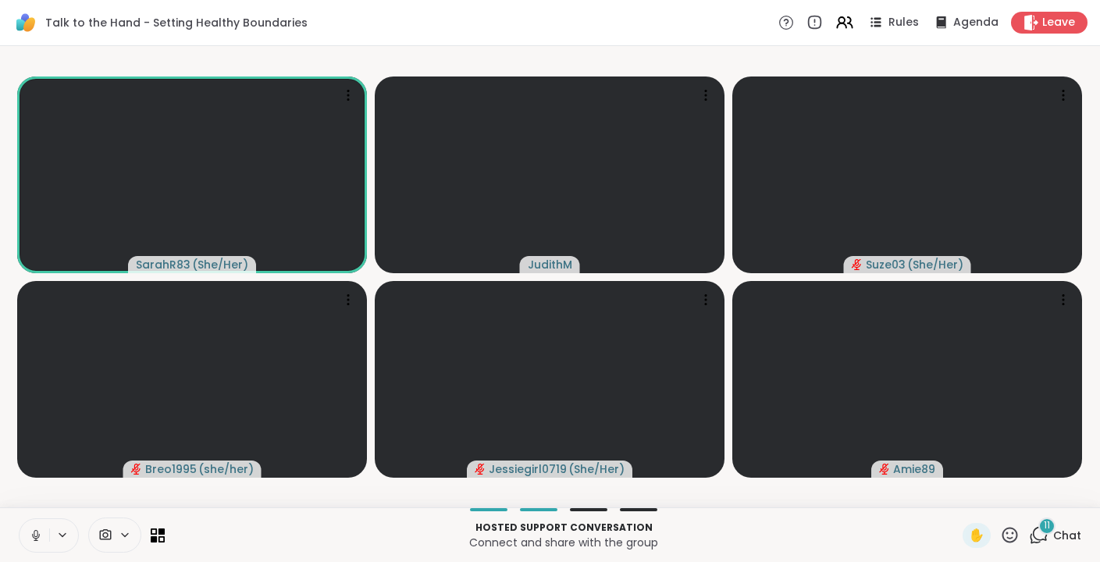
click at [34, 536] on icon at bounding box center [36, 535] width 8 height 5
click at [1039, 525] on div "12" at bounding box center [1046, 526] width 17 height 17
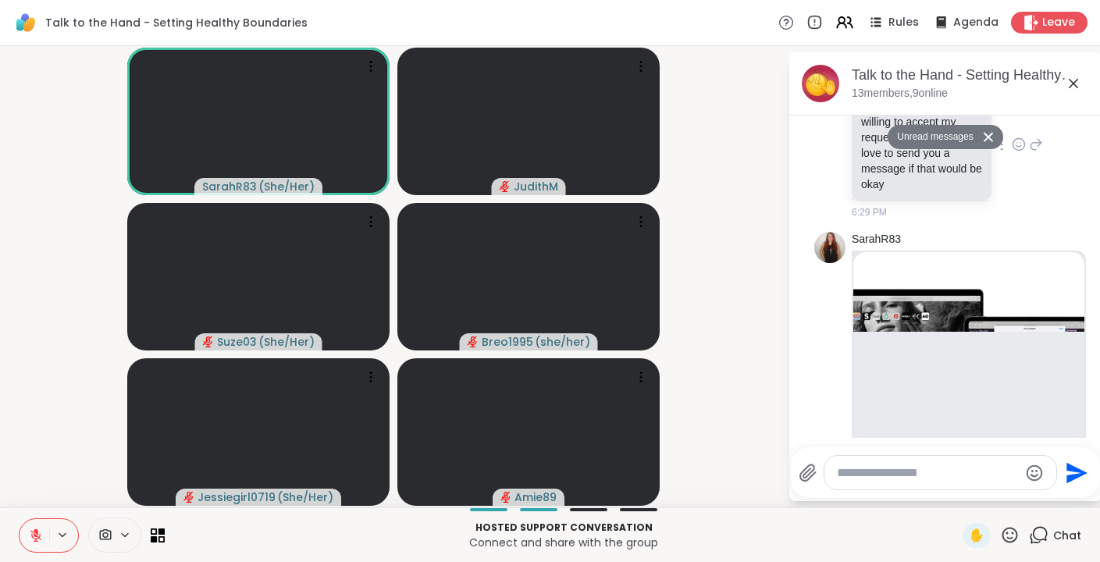
scroll to position [4503, 0]
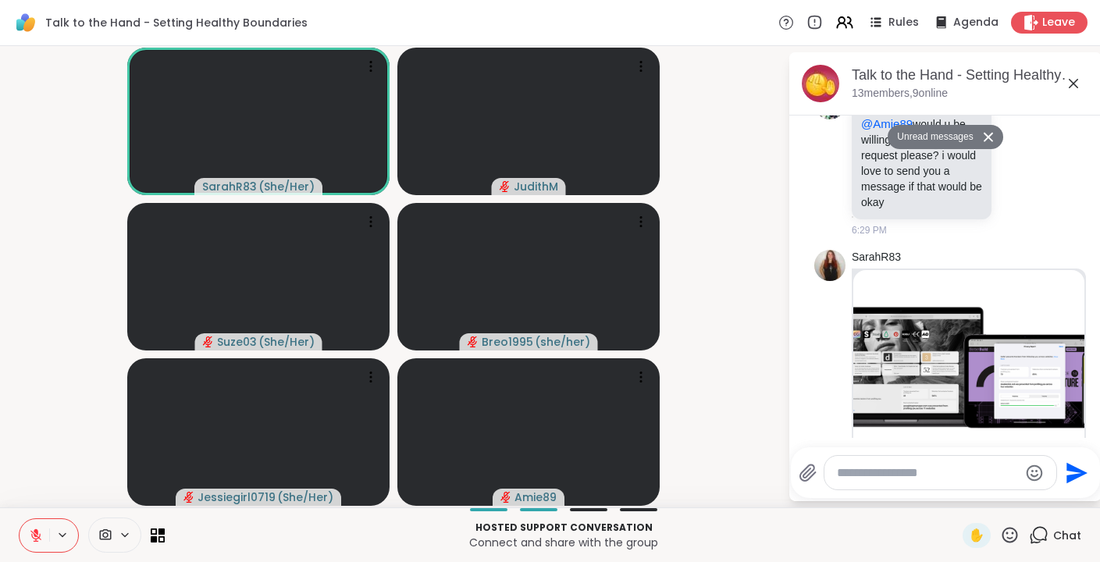
click at [1076, 85] on icon at bounding box center [1073, 83] width 19 height 19
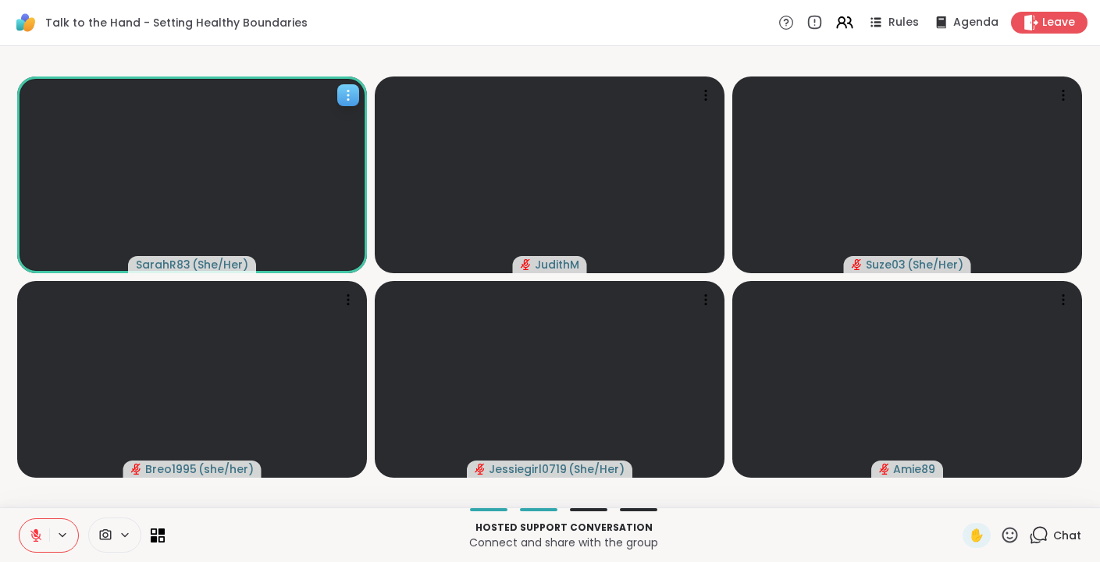
click at [350, 90] on icon at bounding box center [348, 95] width 16 height 16
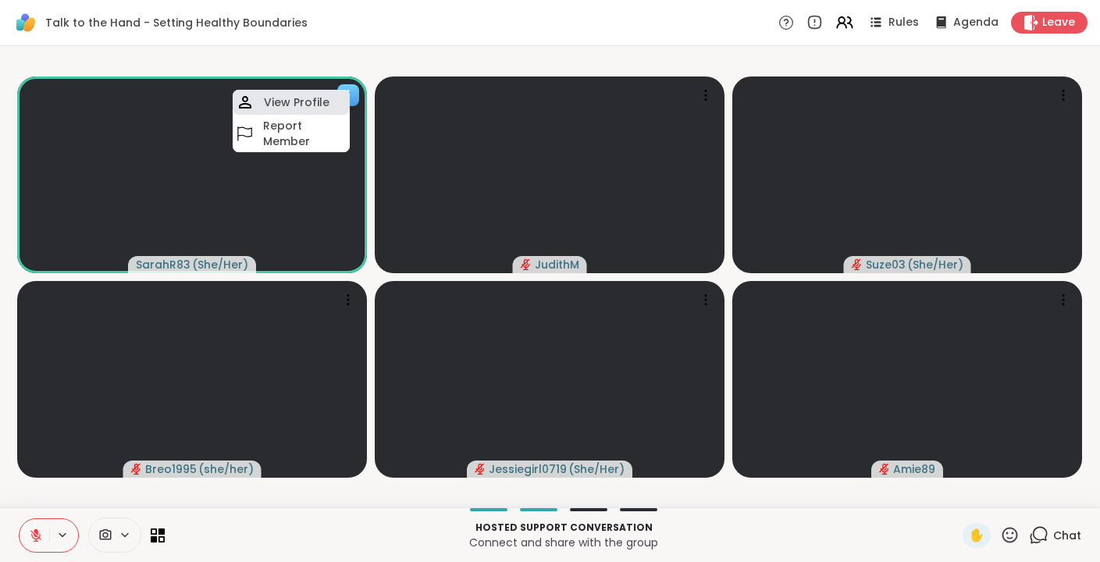
click at [326, 101] on div "View Profile" at bounding box center [291, 102] width 117 height 25
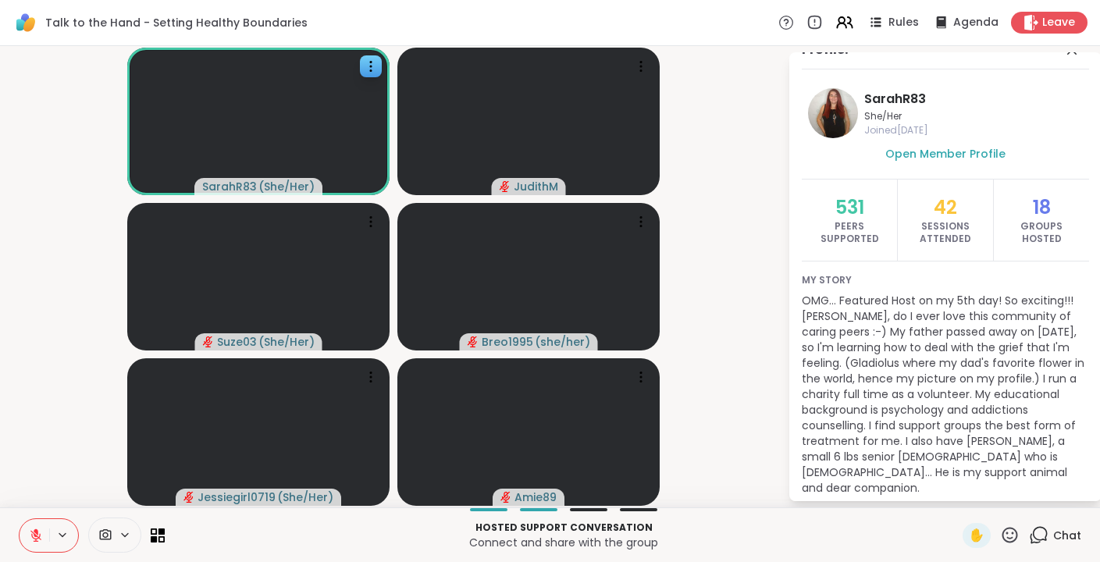
scroll to position [28, 0]
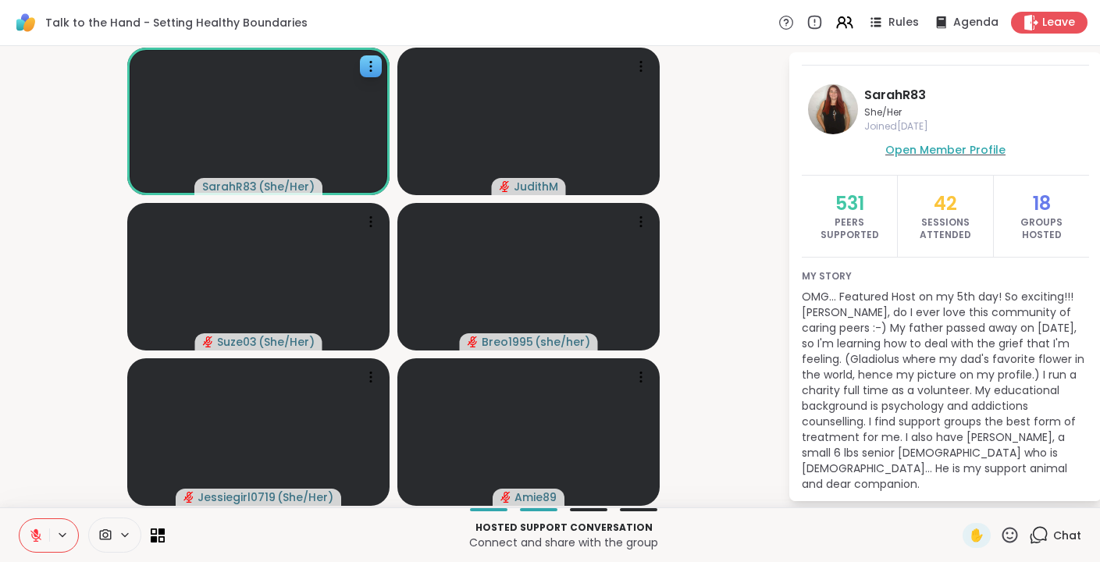
click at [962, 151] on span "Open Member Profile" at bounding box center [945, 150] width 120 height 16
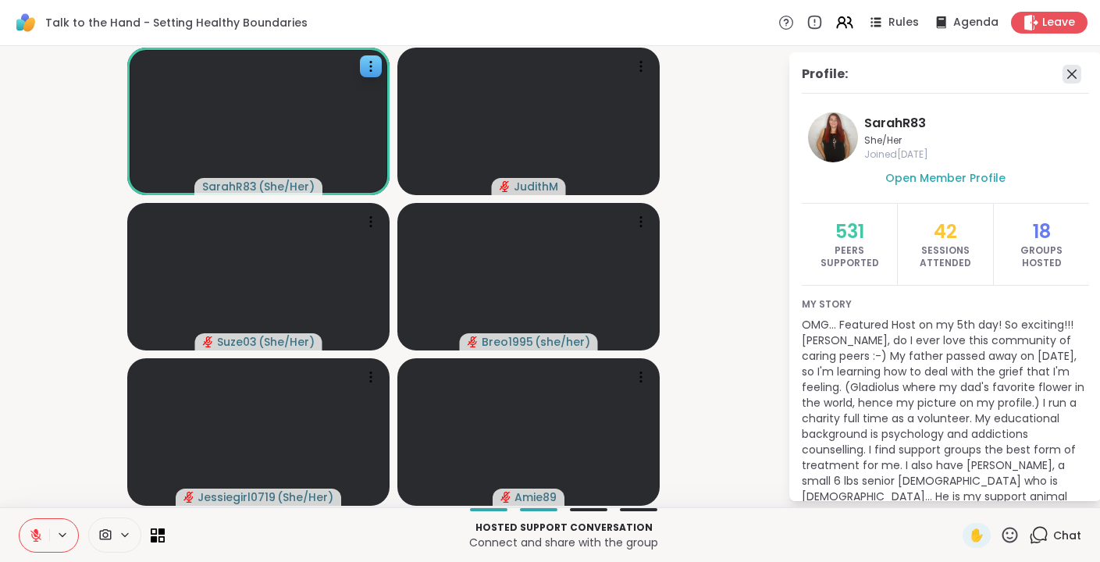
click at [1066, 80] on icon at bounding box center [1071, 74] width 19 height 19
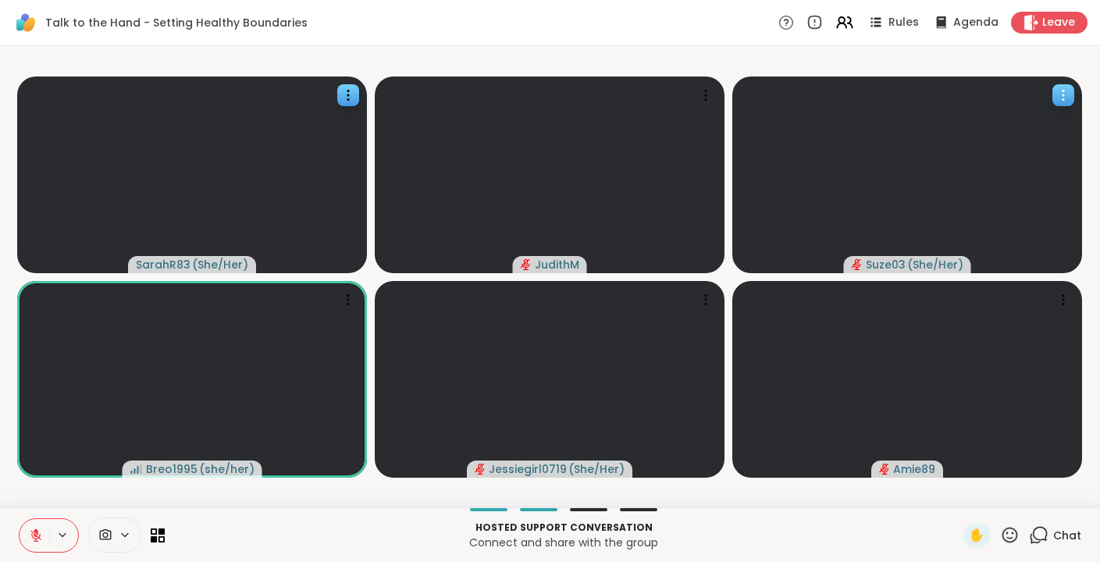
click at [1064, 97] on icon at bounding box center [1063, 95] width 16 height 16
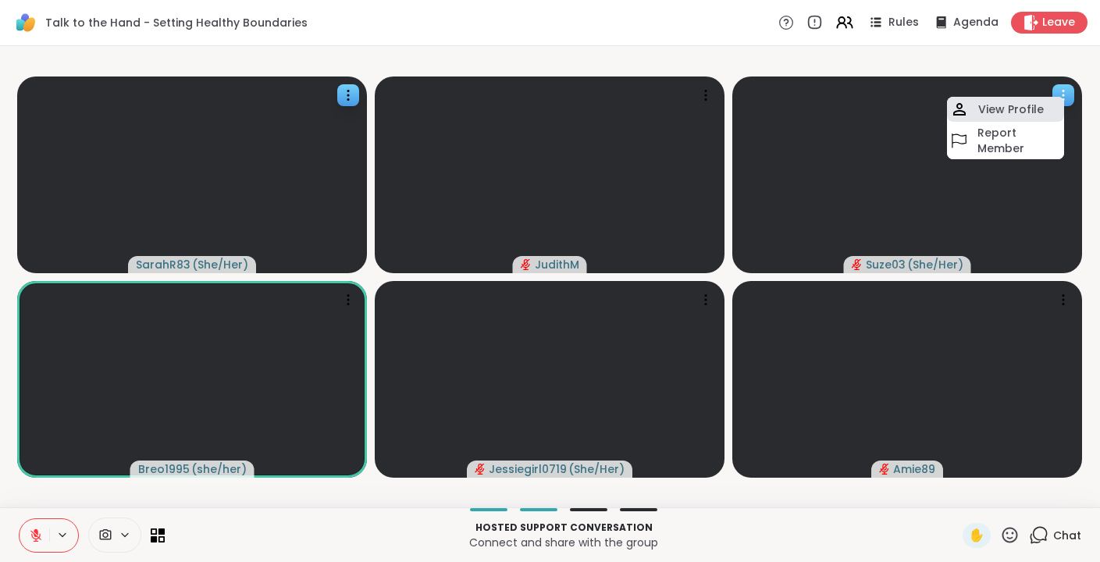
click at [1032, 108] on h4 "View Profile" at bounding box center [1011, 109] width 66 height 16
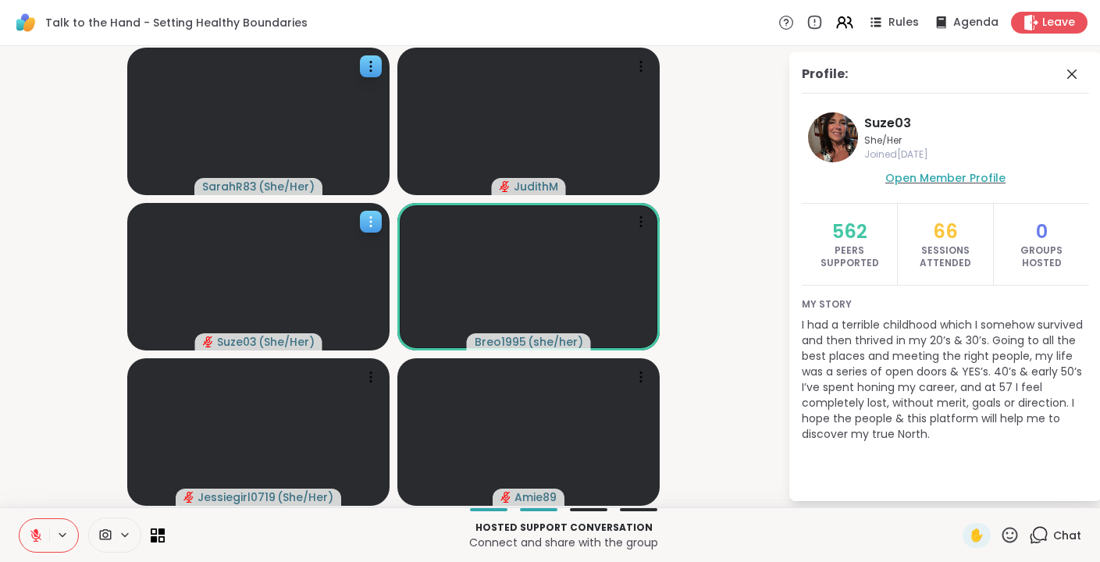
click at [928, 176] on span "Open Member Profile" at bounding box center [945, 178] width 120 height 16
click at [1079, 73] on icon at bounding box center [1071, 74] width 19 height 19
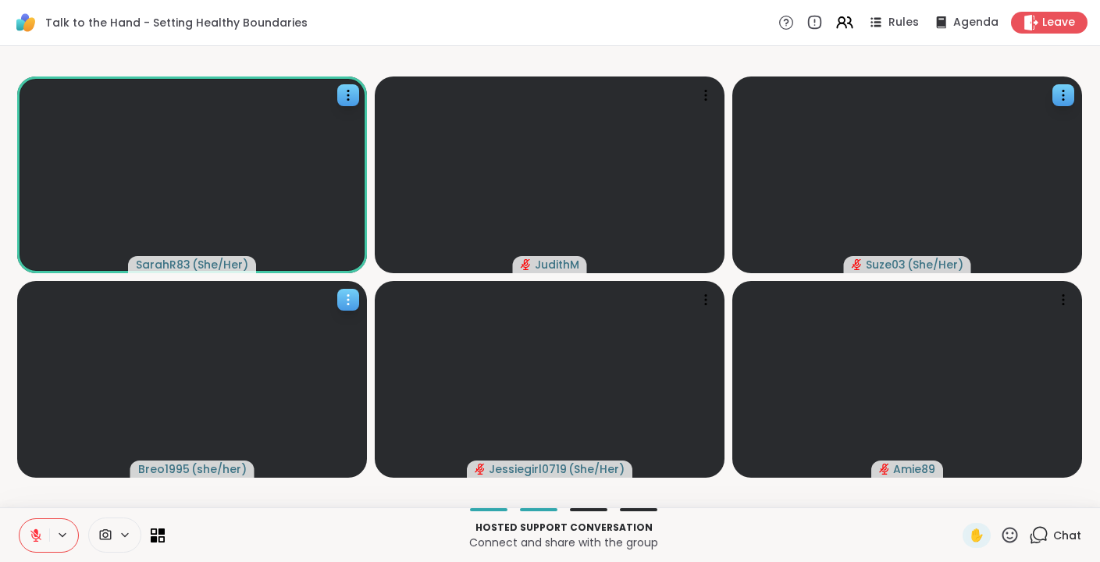
click at [354, 299] on icon at bounding box center [348, 300] width 16 height 16
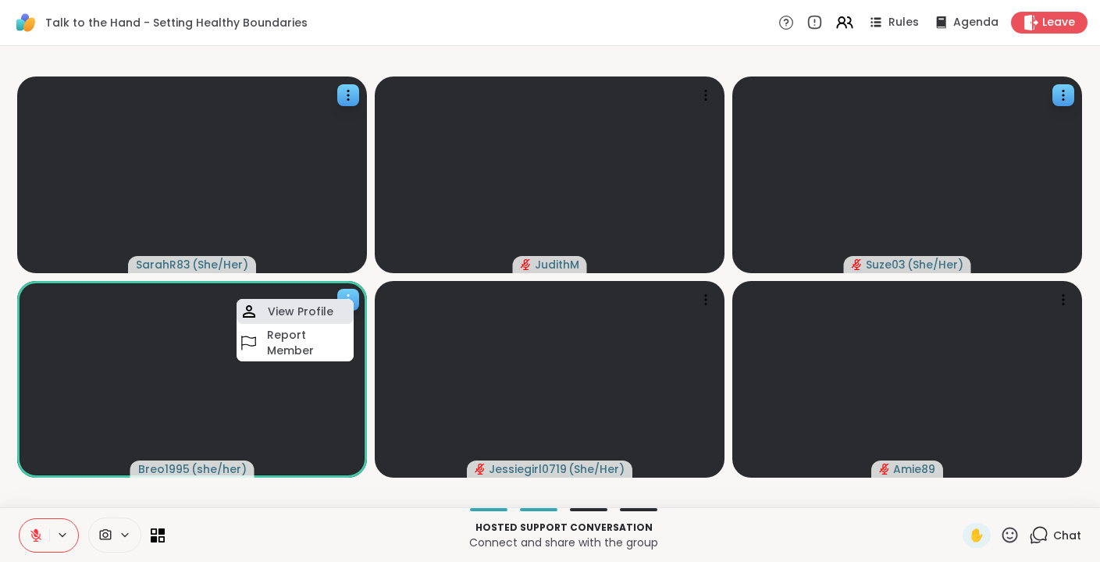
click at [328, 310] on h4 "View Profile" at bounding box center [301, 312] width 66 height 16
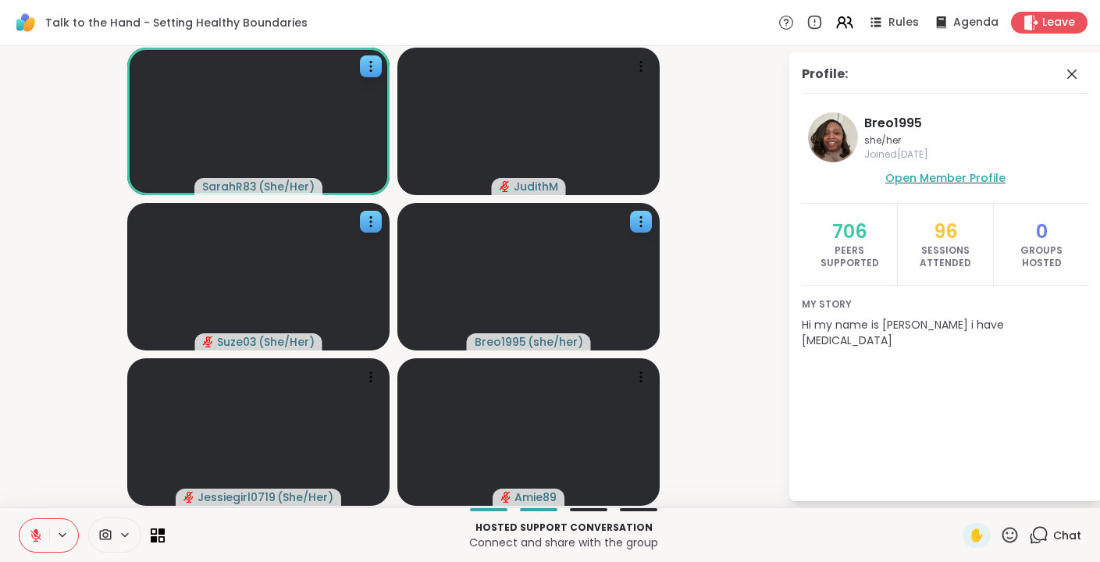
click at [934, 176] on span "Open Member Profile" at bounding box center [945, 178] width 120 height 16
click at [1074, 73] on icon at bounding box center [1071, 74] width 19 height 19
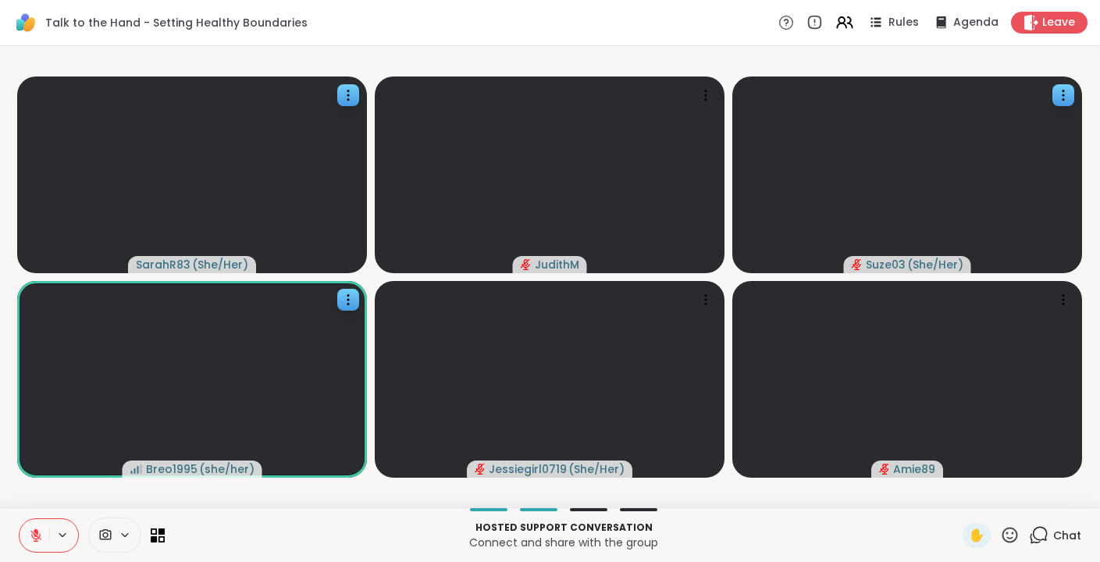
click at [1075, 531] on span "Chat" at bounding box center [1067, 536] width 28 height 16
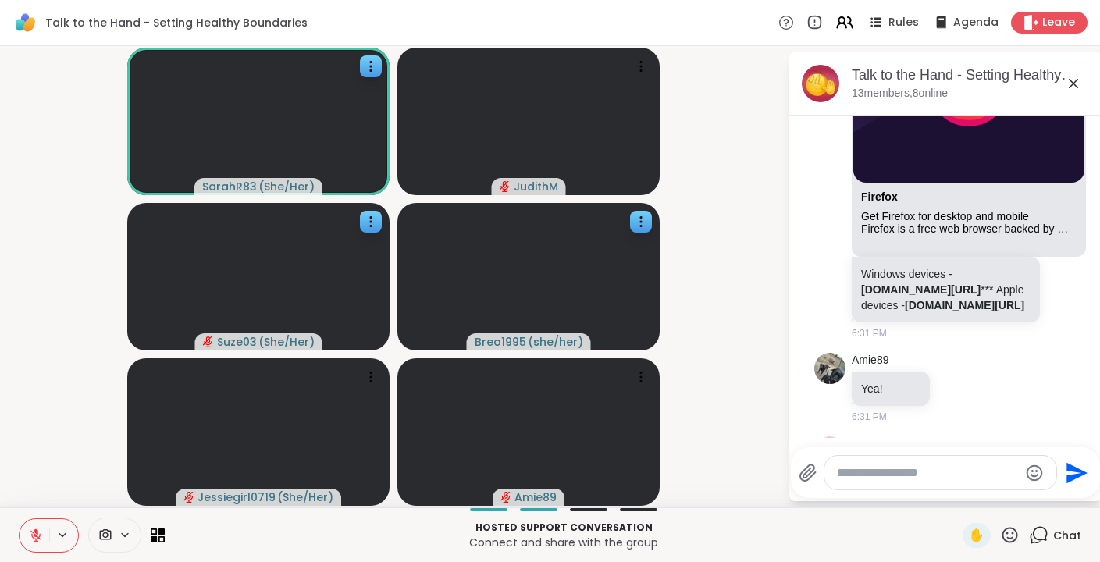
scroll to position [5048, 0]
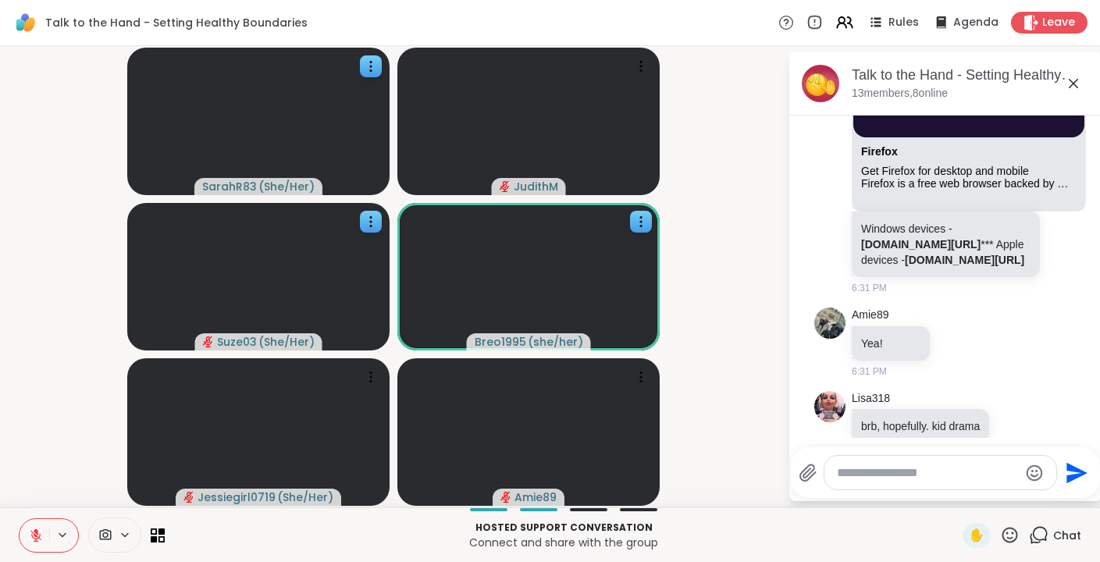
click at [1073, 78] on icon at bounding box center [1073, 83] width 19 height 19
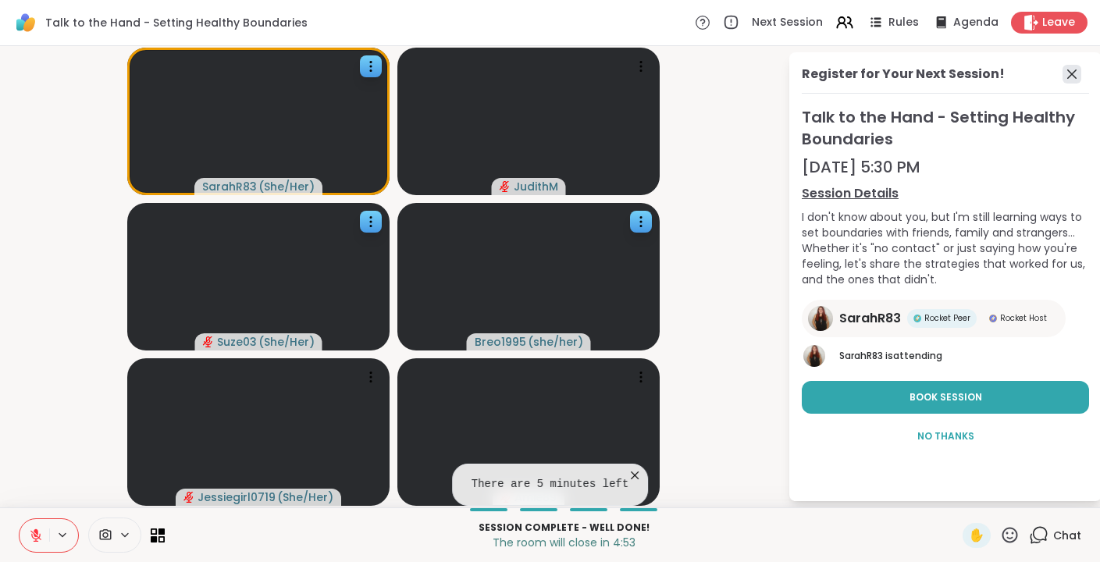
click at [1069, 67] on icon at bounding box center [1071, 74] width 19 height 19
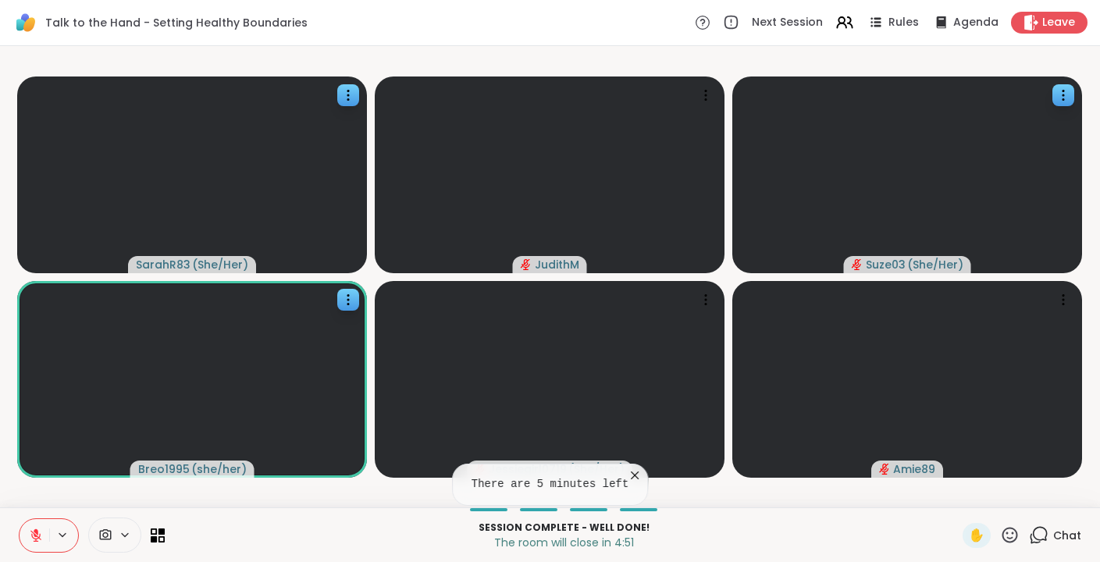
click at [632, 478] on icon at bounding box center [635, 475] width 8 height 8
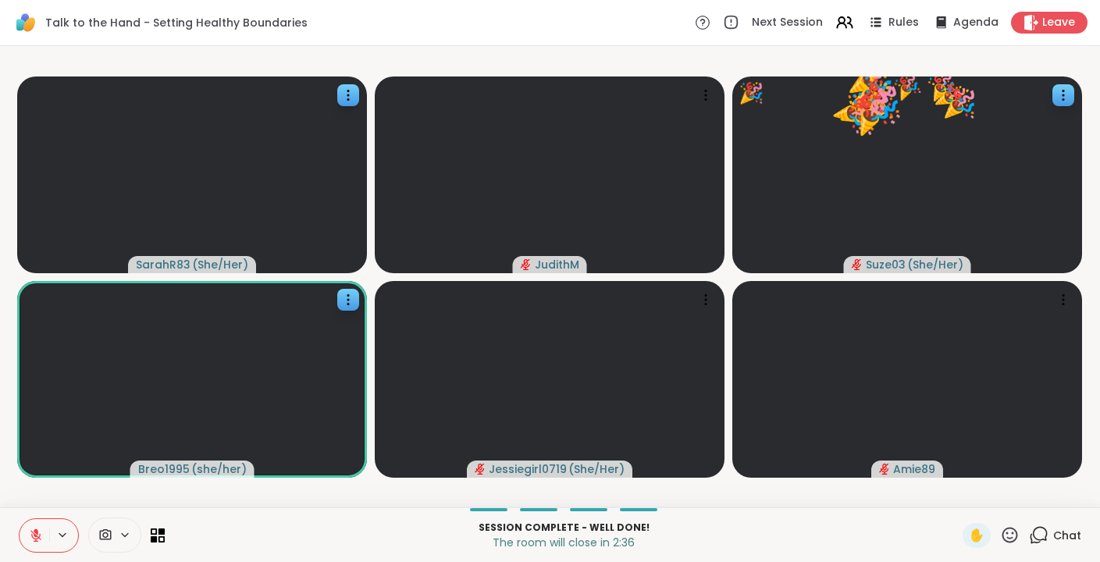
click at [36, 539] on icon at bounding box center [36, 535] width 14 height 14
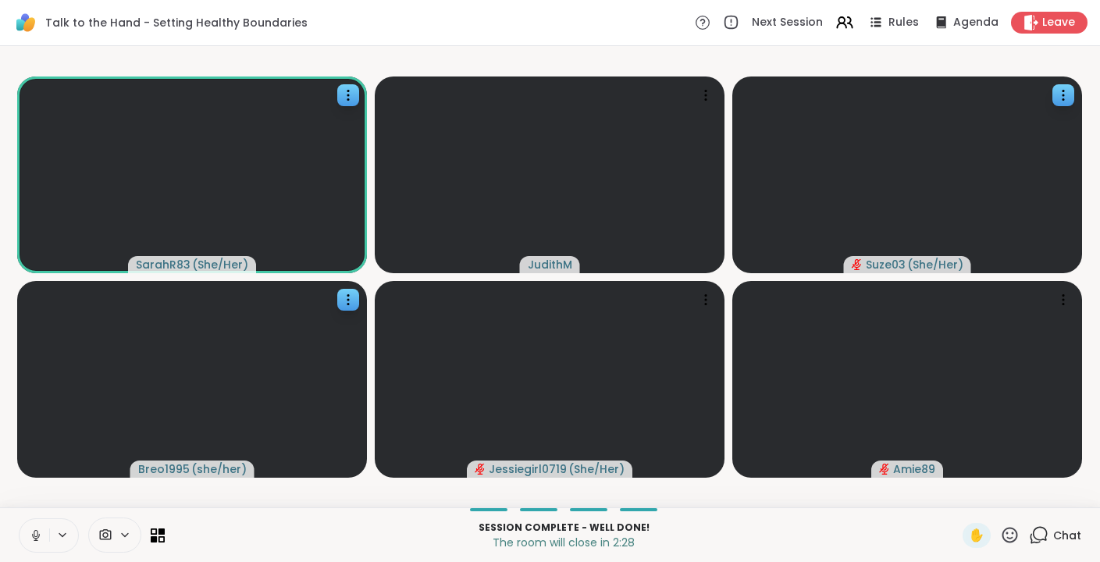
click at [39, 532] on icon at bounding box center [36, 535] width 14 height 14
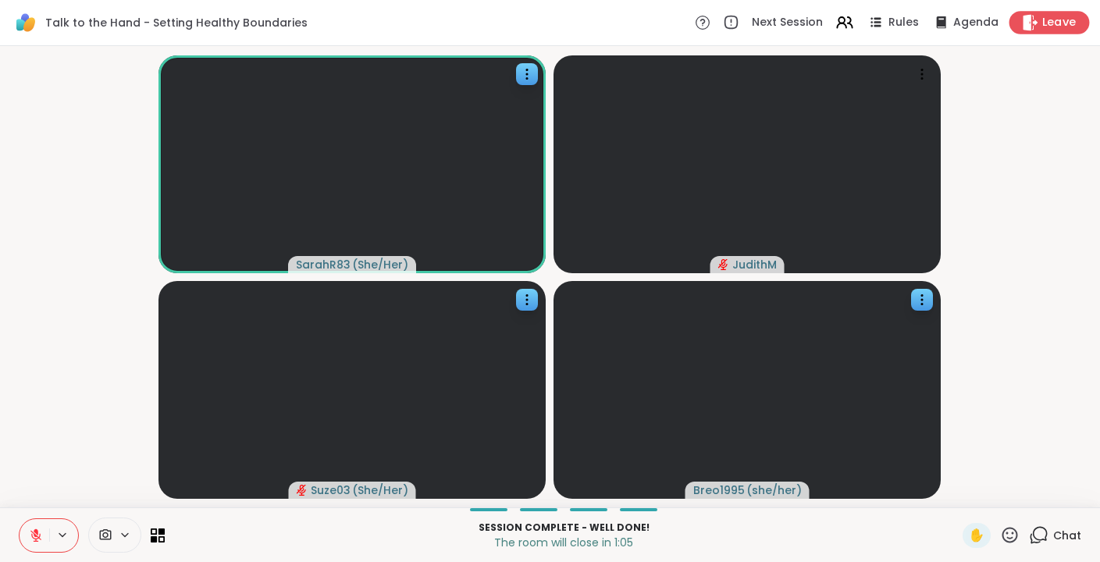
click at [1048, 24] on span "Leave" at bounding box center [1059, 23] width 34 height 16
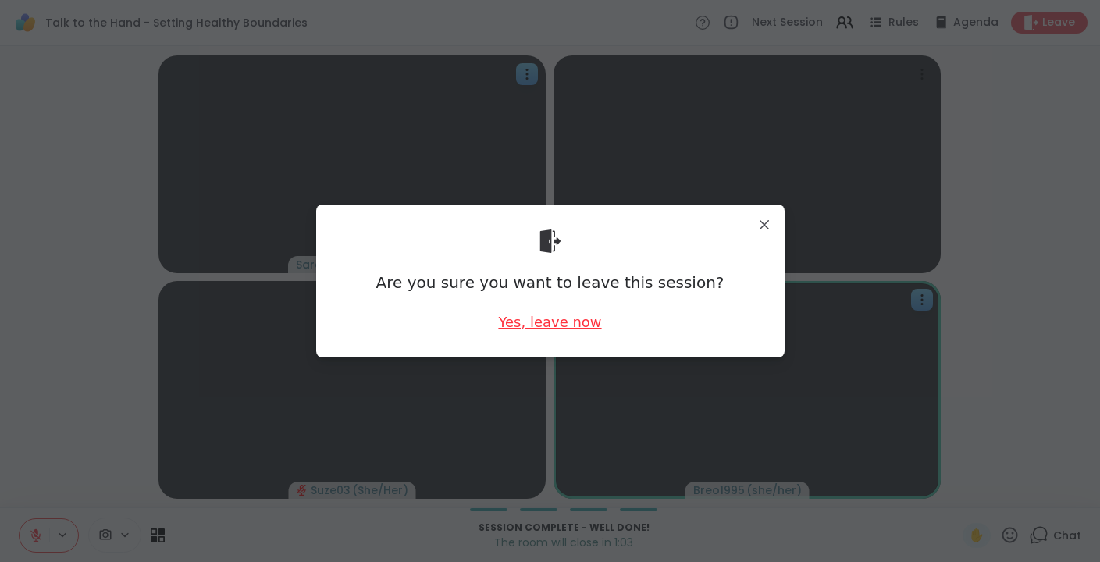
click at [545, 322] on div "Yes, leave now" at bounding box center [549, 322] width 103 height 20
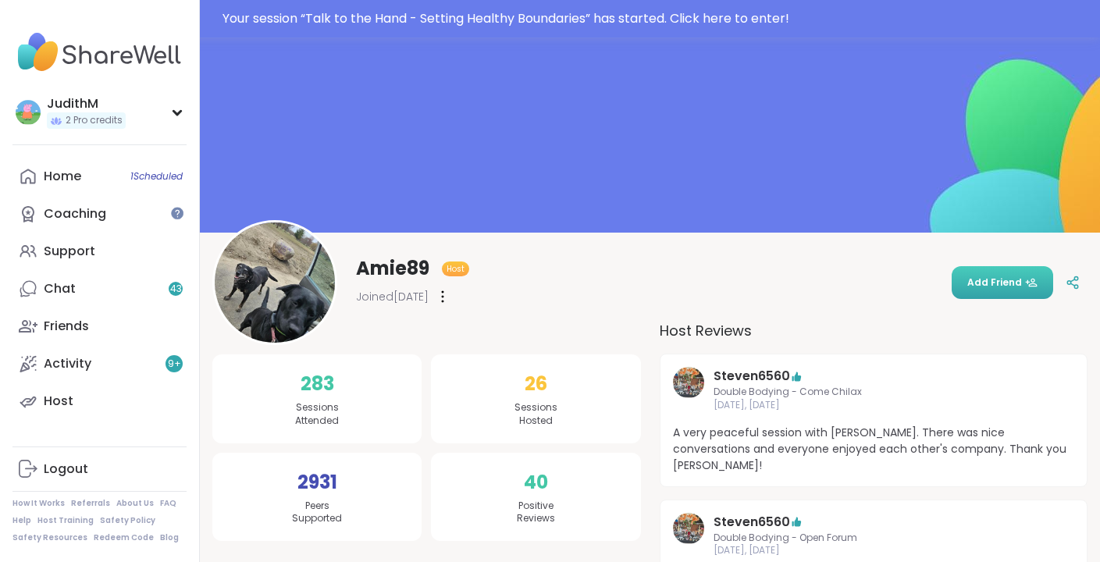
click at [980, 279] on span "Add Friend" at bounding box center [1002, 283] width 70 height 14
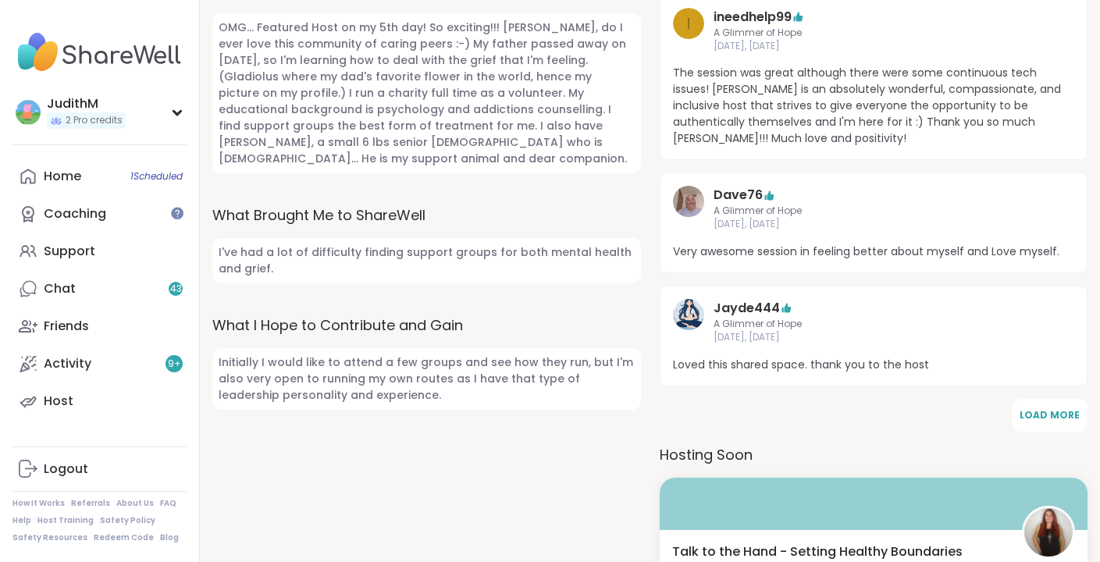
scroll to position [745, 0]
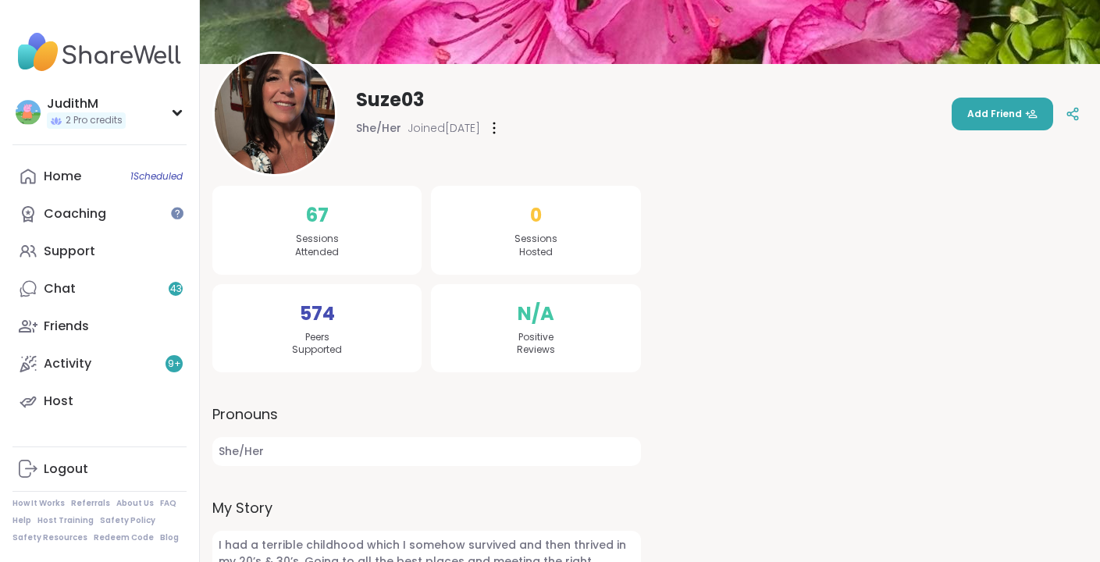
scroll to position [130, 0]
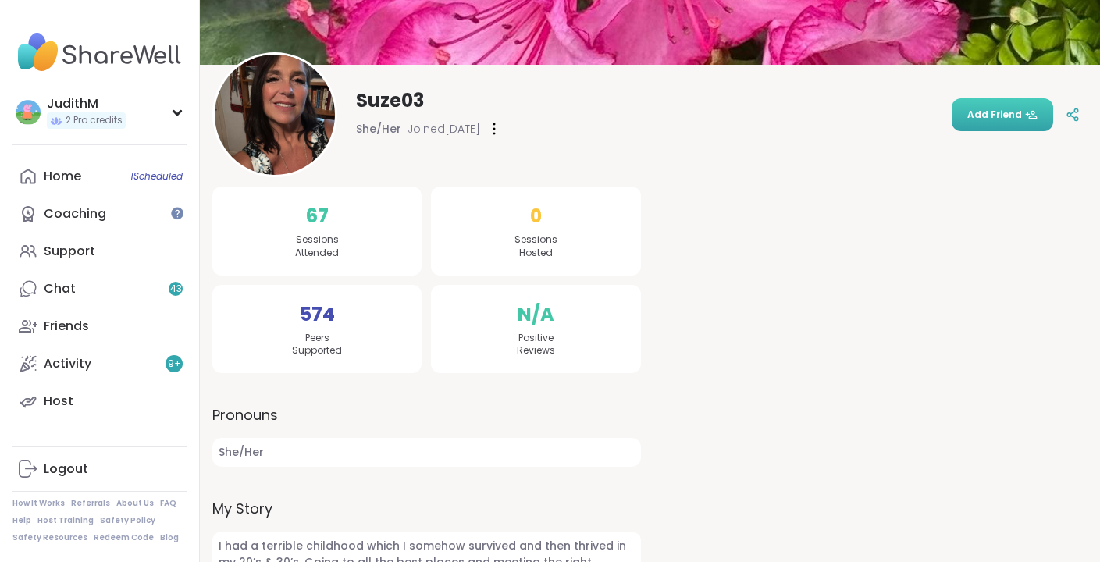
click at [997, 115] on span "Add Friend" at bounding box center [1002, 115] width 70 height 14
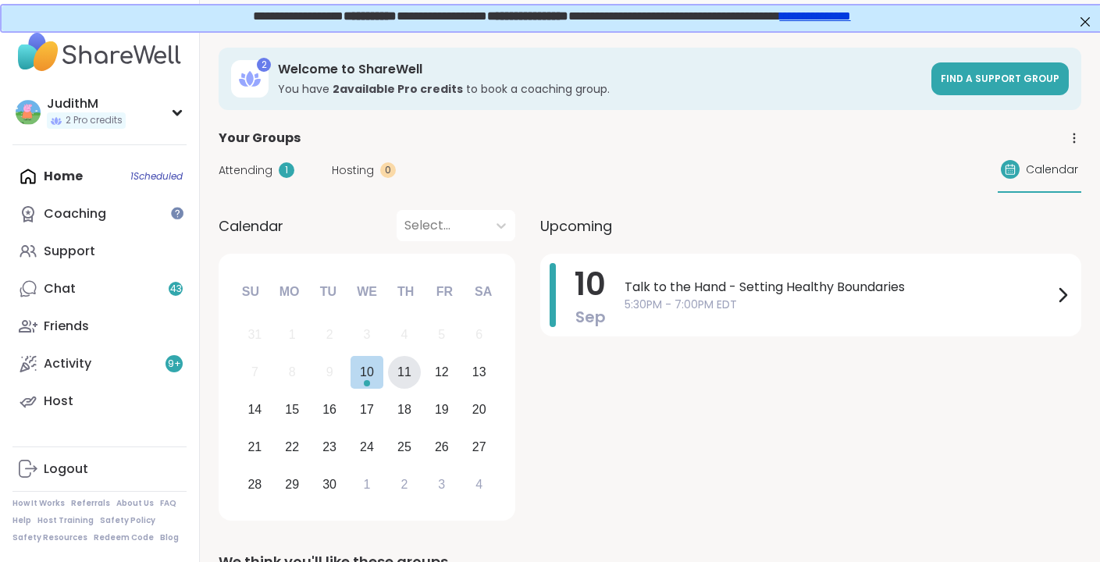
click at [404, 372] on div "11" at bounding box center [404, 371] width 14 height 21
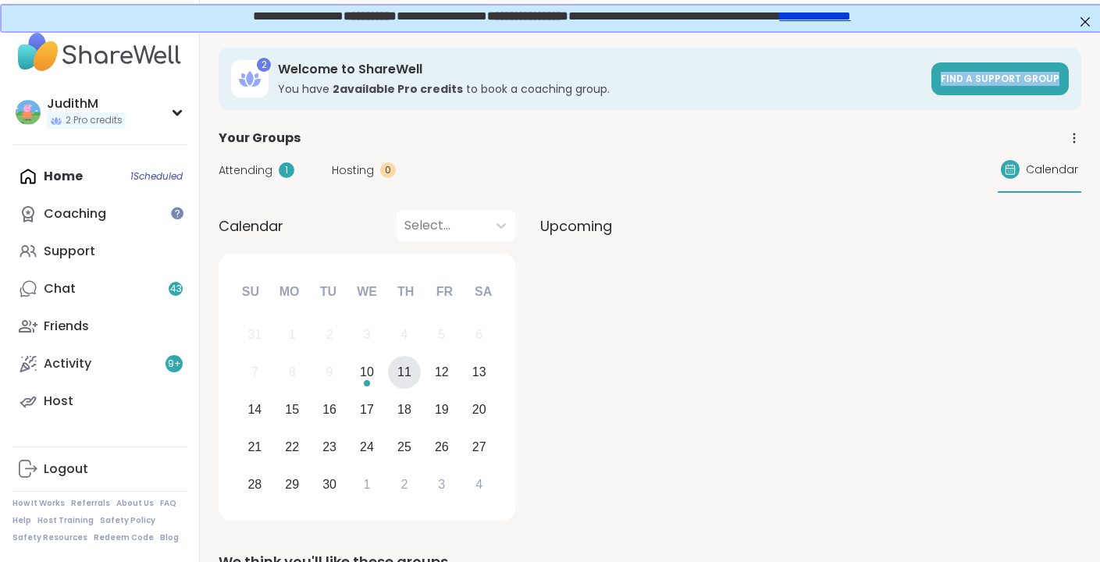
click at [965, 78] on span "Find a support group" at bounding box center [1000, 78] width 119 height 13
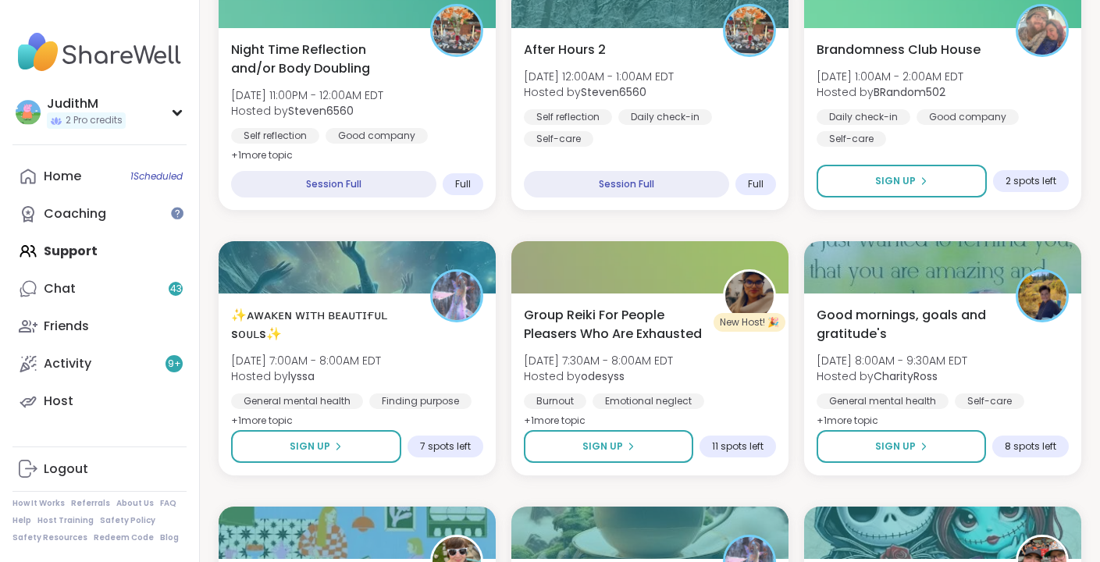
scroll to position [1978, 0]
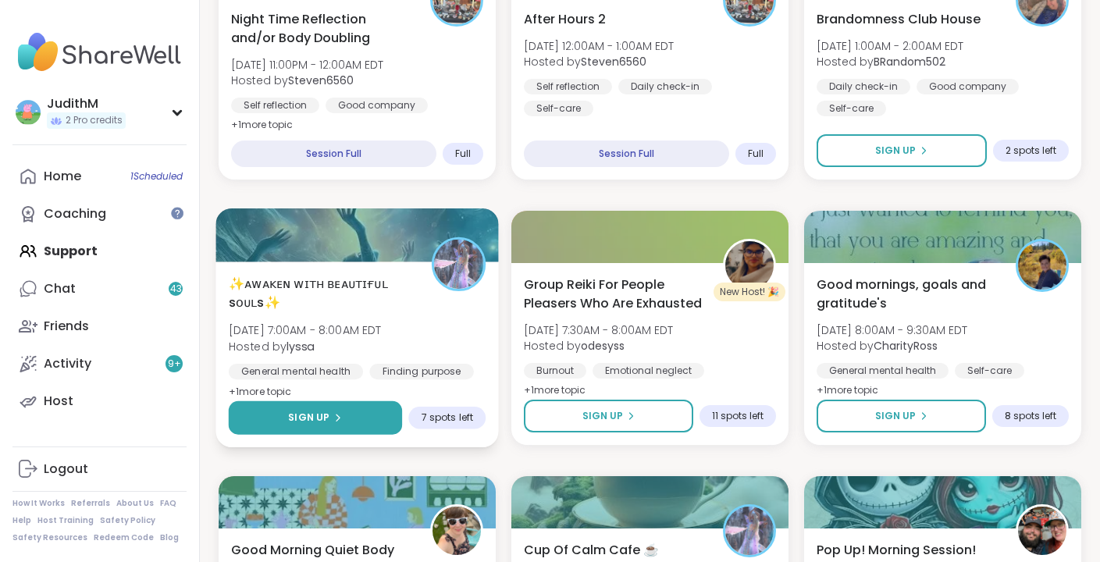
click at [330, 426] on button "Sign Up" at bounding box center [315, 418] width 173 height 34
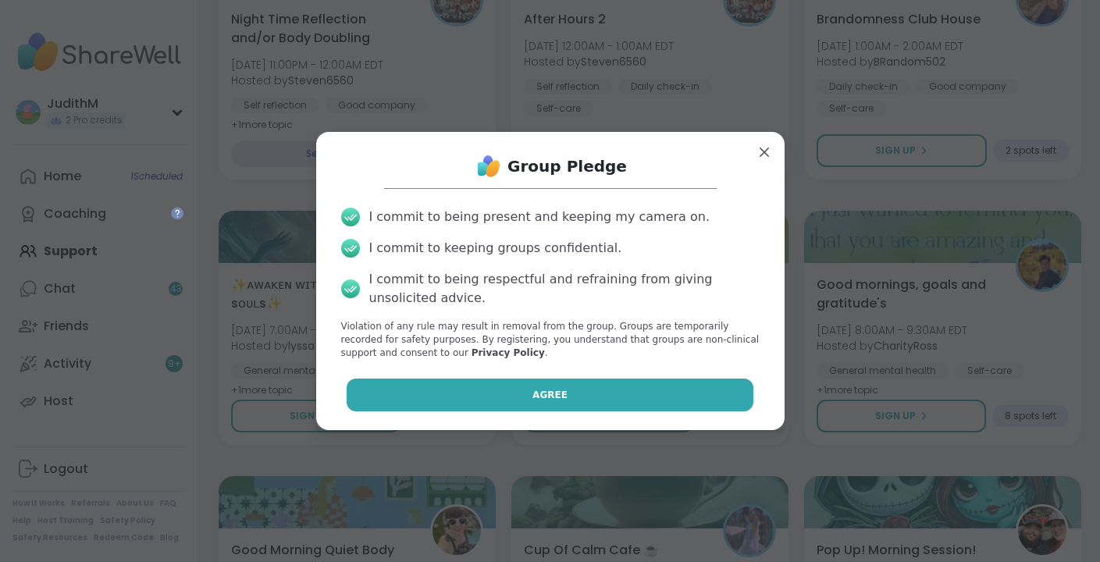
click at [507, 406] on button "Agree" at bounding box center [550, 395] width 407 height 33
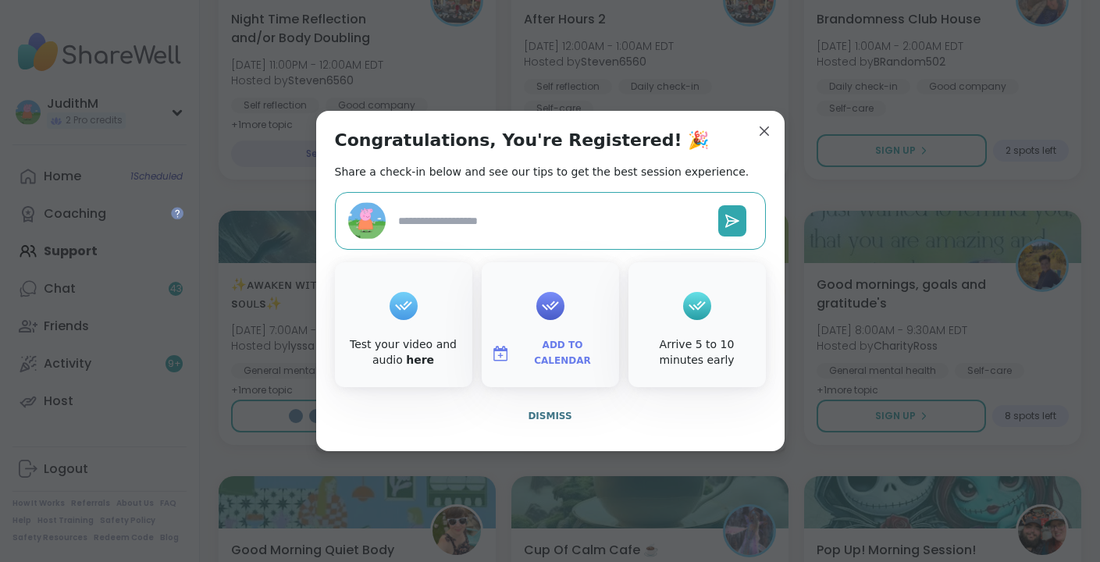
type textarea "*"
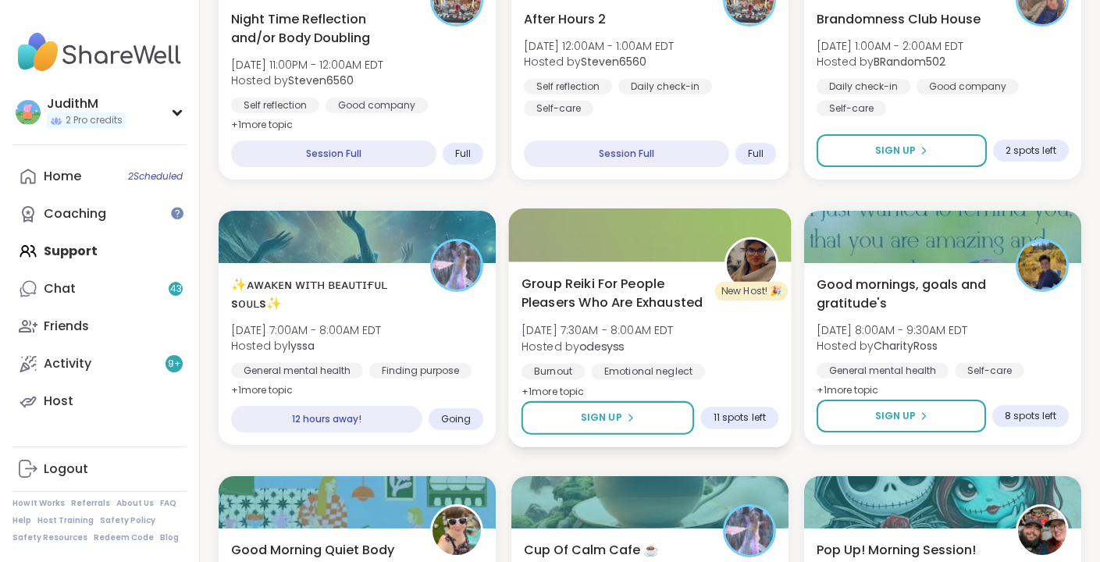
click at [597, 284] on span "Group Reiki For People Pleasers Who Are Exhausted" at bounding box center [614, 293] width 186 height 38
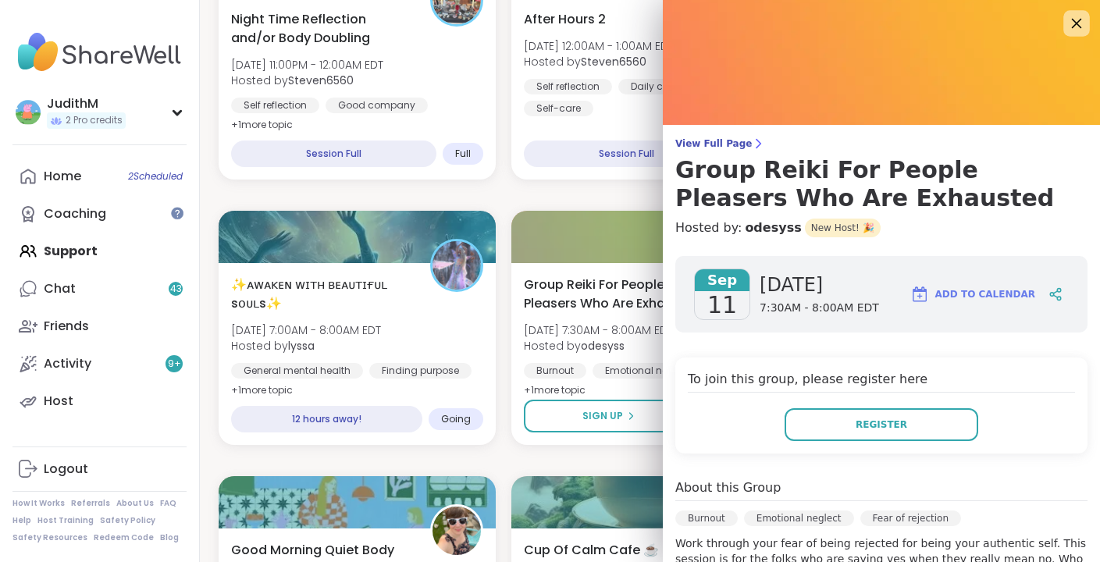
click at [1077, 26] on icon at bounding box center [1076, 23] width 20 height 20
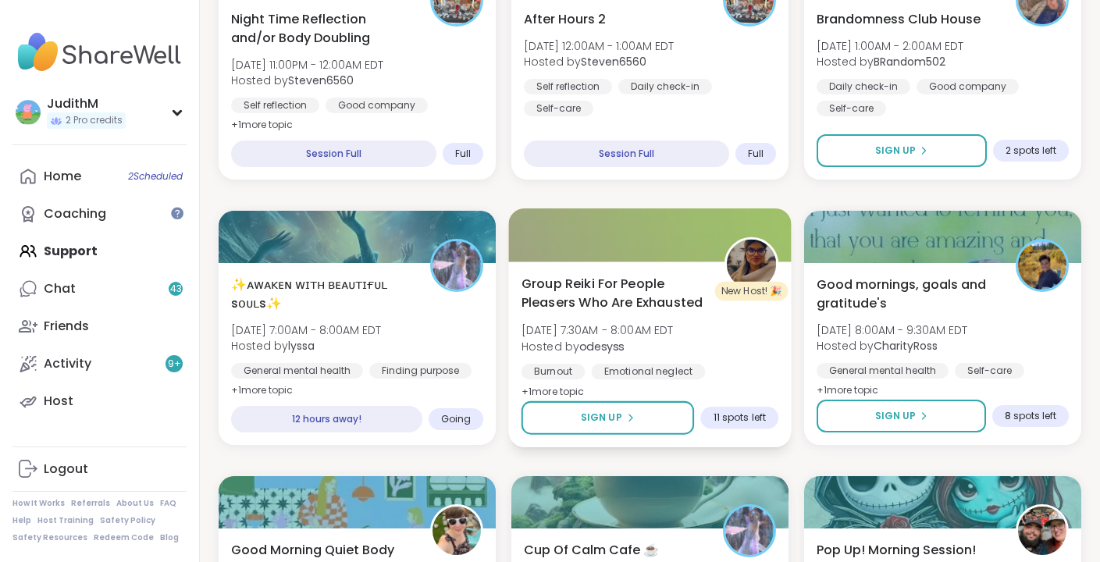
click at [593, 287] on span "Group Reiki For People Pleasers Who Are Exhausted" at bounding box center [614, 293] width 186 height 38
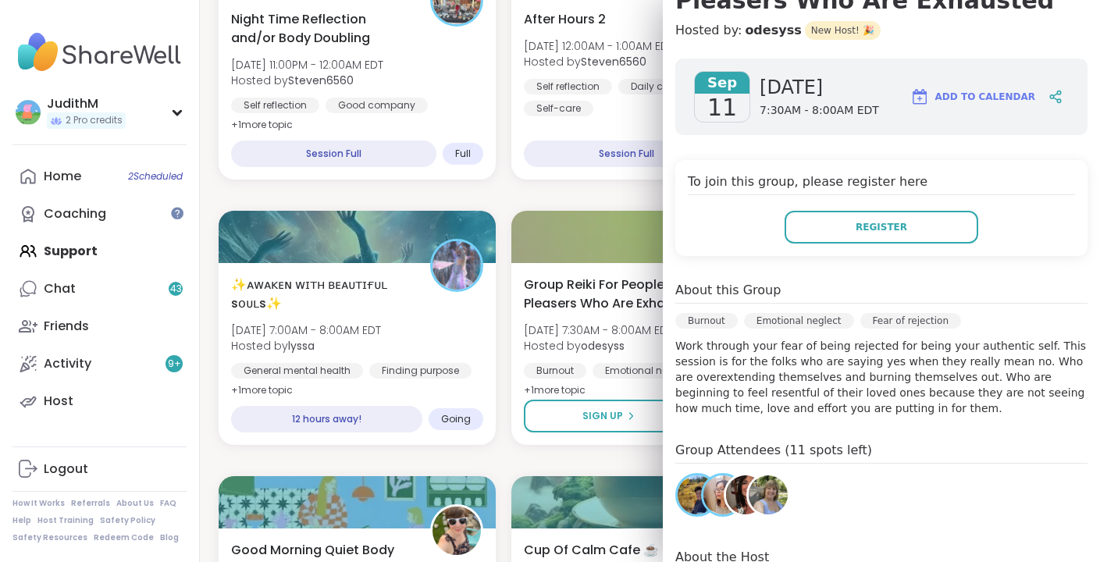
scroll to position [0, 0]
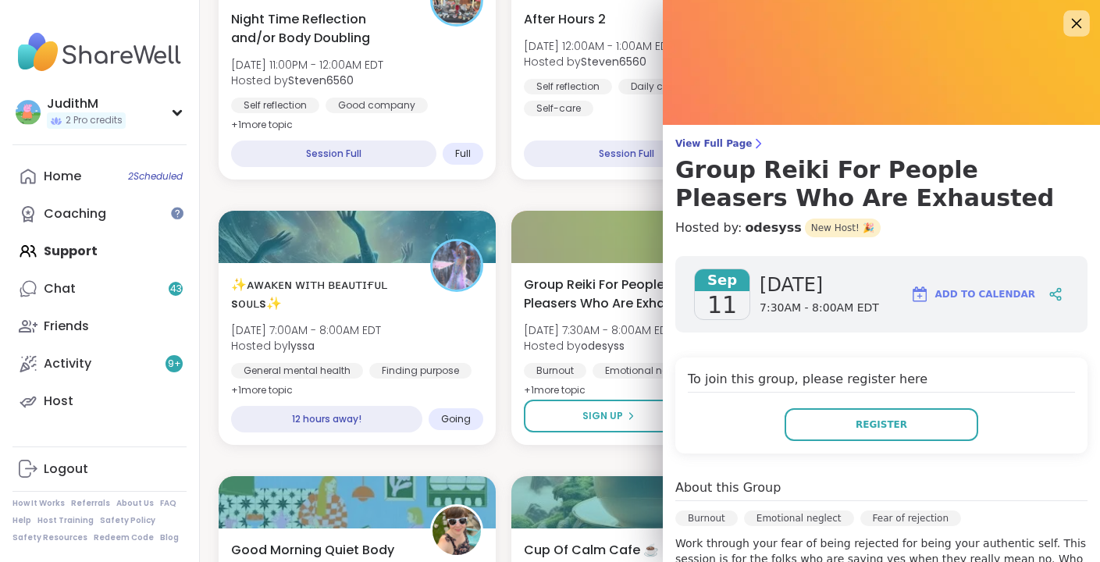
click at [1077, 22] on icon at bounding box center [1077, 24] width 10 height 10
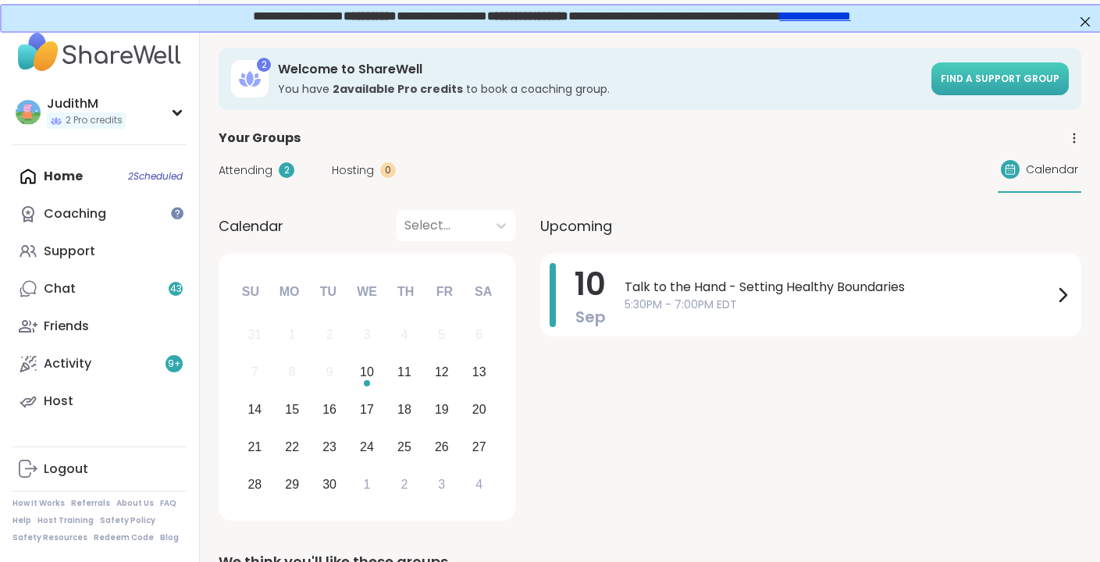
click at [993, 91] on link "Find a support group" at bounding box center [999, 78] width 137 height 33
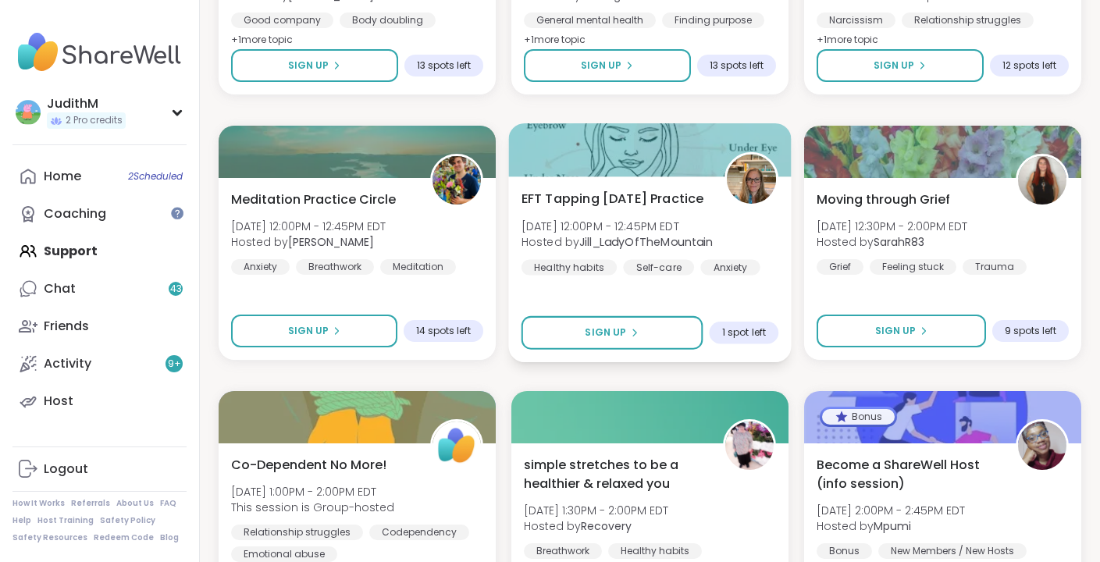
scroll to position [2861, 0]
